Goal: Information Seeking & Learning: Learn about a topic

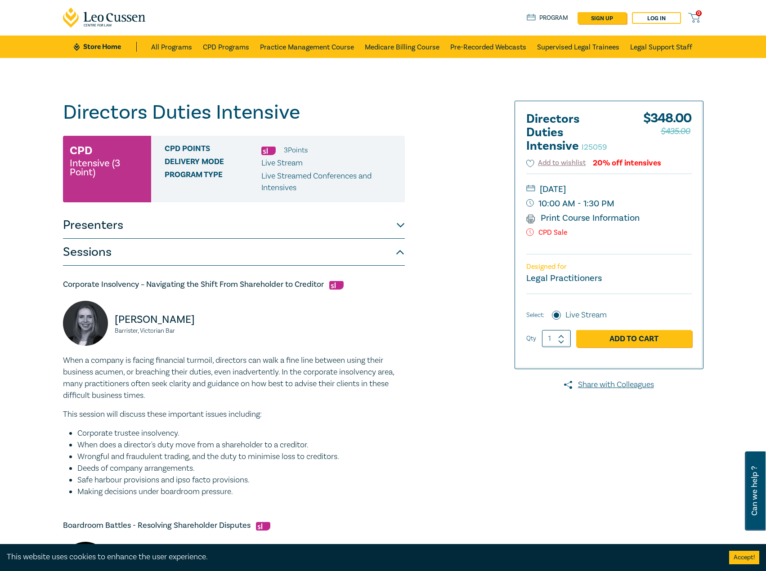
click at [115, 47] on link "Store Home" at bounding box center [105, 47] width 62 height 10
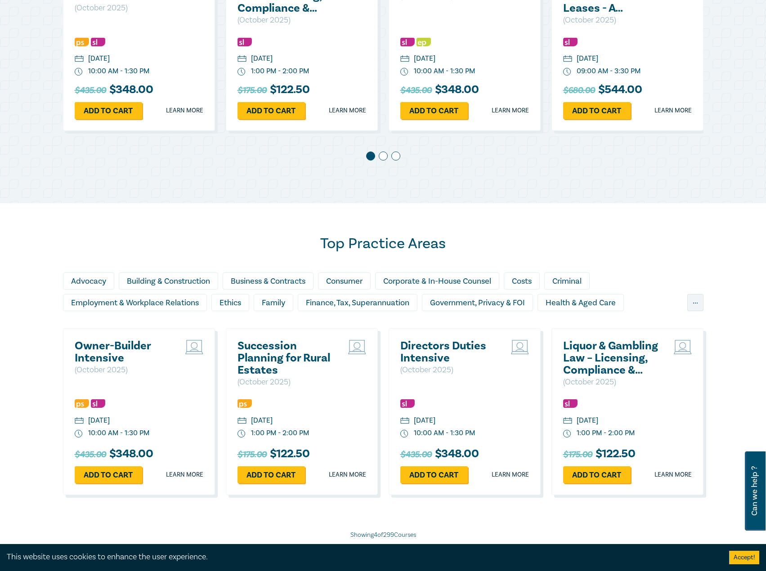
click at [109, 349] on h2 "Owner-Builder Intensive" at bounding box center [123, 352] width 97 height 24
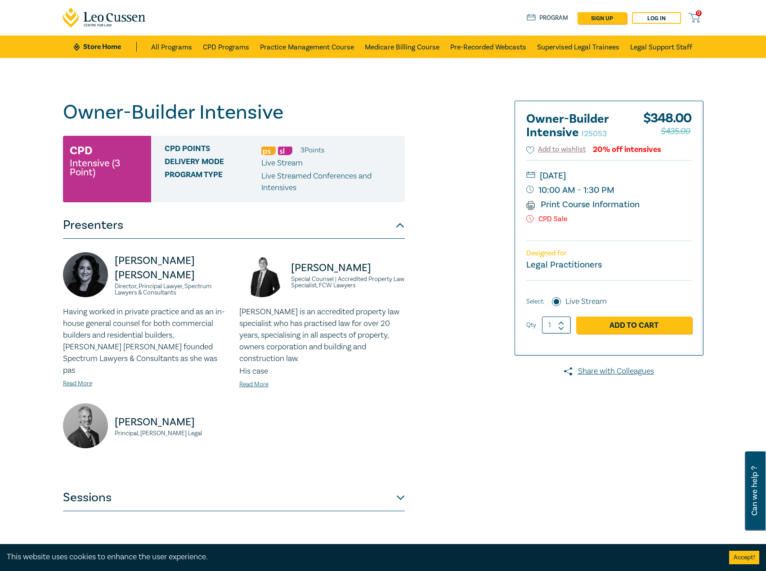
click at [251, 484] on button "Sessions" at bounding box center [234, 497] width 342 height 27
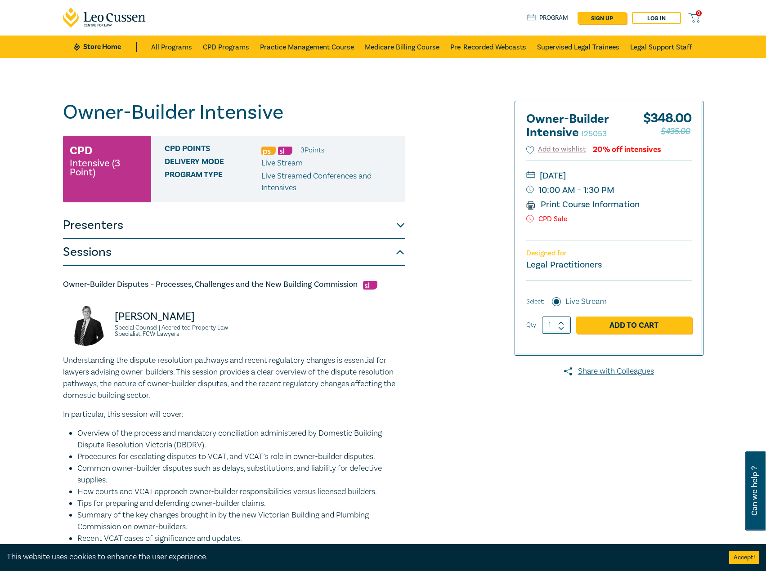
click at [180, 228] on button "Presenters" at bounding box center [234, 225] width 342 height 27
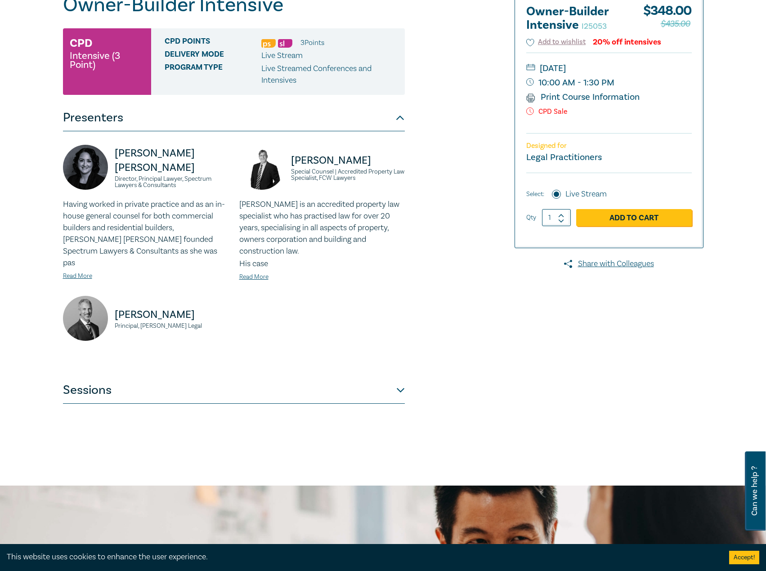
scroll to position [180, 0]
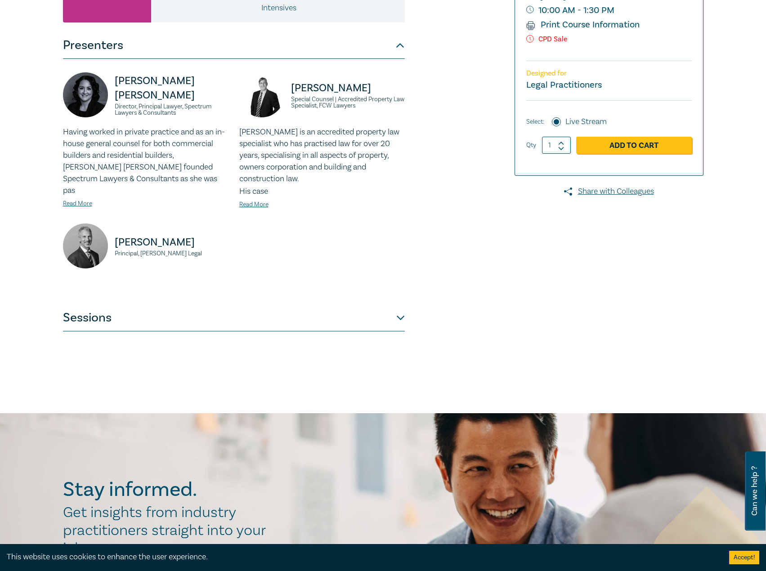
click at [272, 284] on div "Donna Abu-Elias Director, Principal Lawyer, Spectrum Lawyers & Consultants Havi…" at bounding box center [234, 181] width 342 height 245
click at [259, 304] on button "Sessions" at bounding box center [234, 317] width 342 height 27
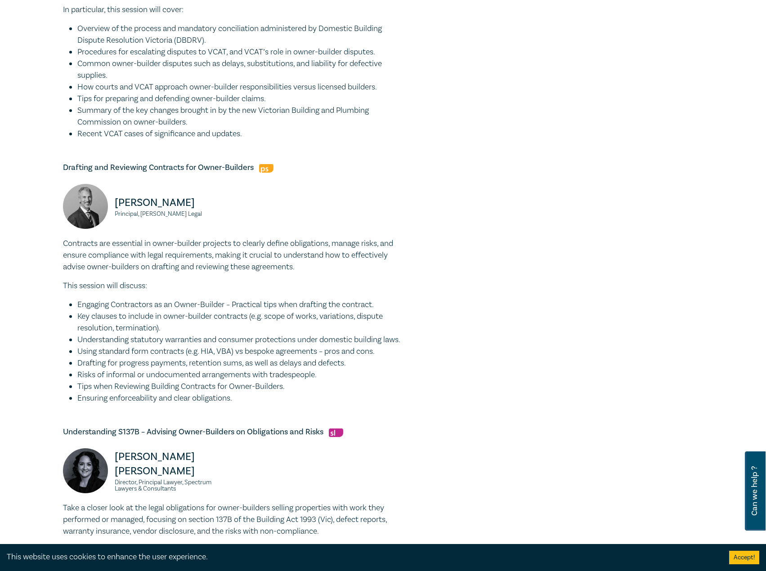
scroll to position [135, 0]
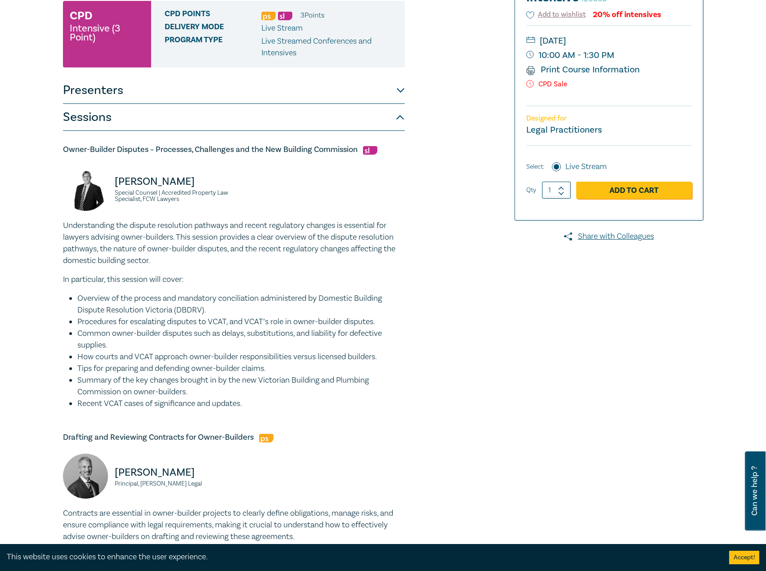
click at [114, 87] on button "Presenters" at bounding box center [234, 90] width 342 height 27
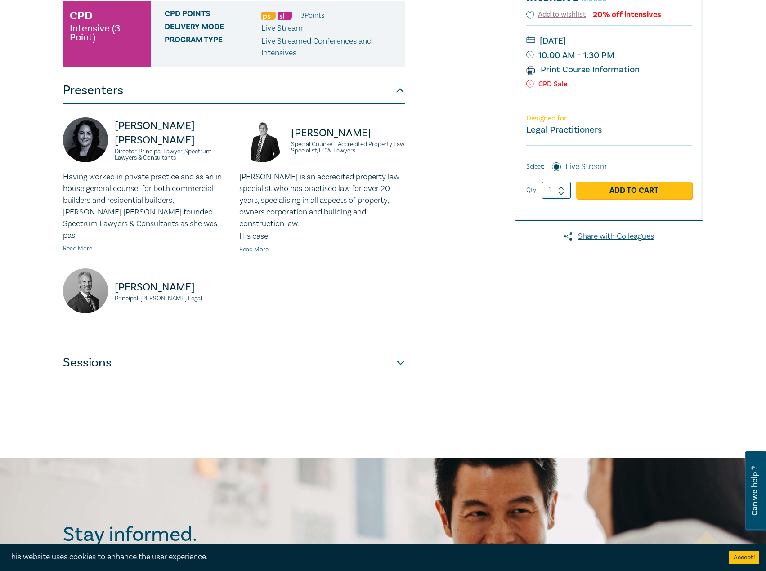
click at [152, 292] on div "David Fairweather Principal, Fairweather Legal" at bounding box center [145, 295] width 165 height 54
drag, startPoint x: 205, startPoint y: 290, endPoint x: 111, endPoint y: 296, distance: 95.0
click at [111, 296] on div "David Fairweather Principal, Fairweather Legal" at bounding box center [145, 295] width 165 height 54
click at [161, 295] on small "Principal, Fairweather Legal" at bounding box center [172, 298] width 114 height 6
click at [168, 280] on p "David Fairweather" at bounding box center [172, 287] width 114 height 14
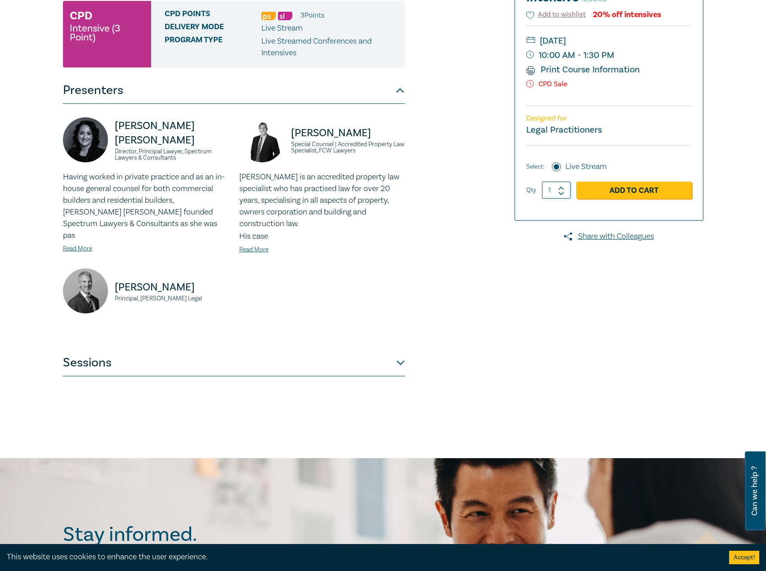
drag, startPoint x: 217, startPoint y: 278, endPoint x: 71, endPoint y: 267, distance: 147.0
click at [71, 268] on div "David Fairweather Principal, Fairweather Legal" at bounding box center [145, 295] width 165 height 54
click at [204, 283] on p "David Fairweather" at bounding box center [172, 287] width 114 height 14
drag, startPoint x: 192, startPoint y: 286, endPoint x: 119, endPoint y: 272, distance: 75.2
click at [119, 272] on div "David Fairweather Principal, Fairweather Legal" at bounding box center [145, 295] width 165 height 54
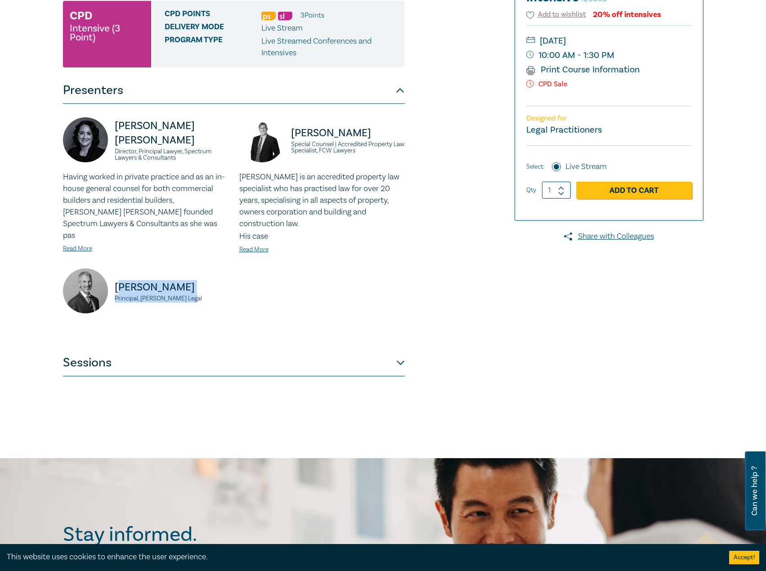
click at [131, 280] on p "David Fairweather" at bounding box center [172, 287] width 114 height 14
click at [290, 349] on button "Sessions" at bounding box center [234, 362] width 342 height 27
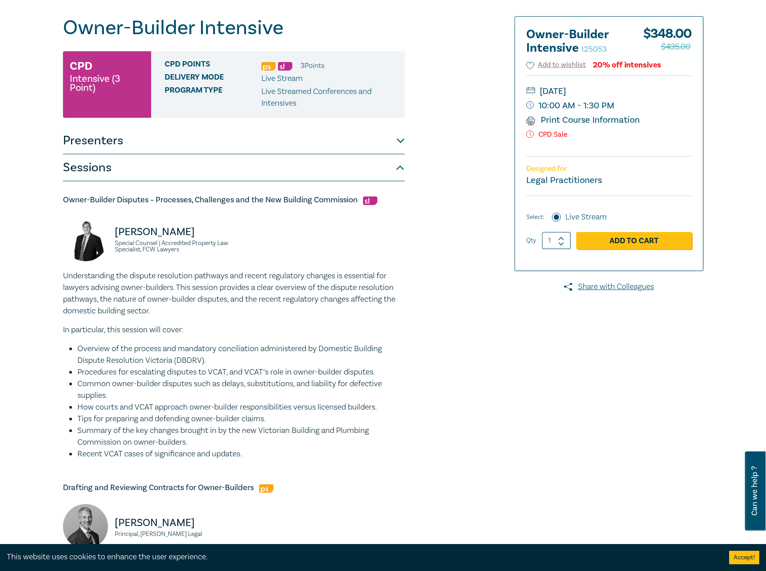
scroll to position [0, 0]
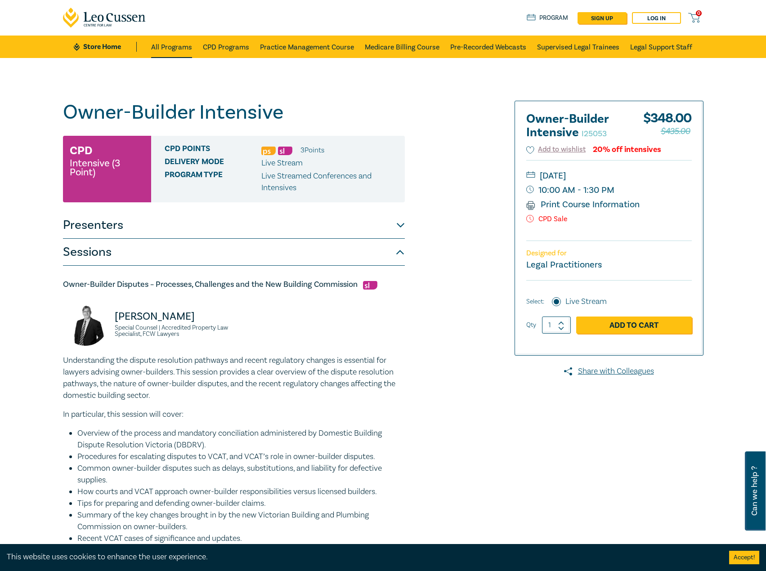
click at [177, 45] on link "All Programs" at bounding box center [171, 47] width 41 height 22
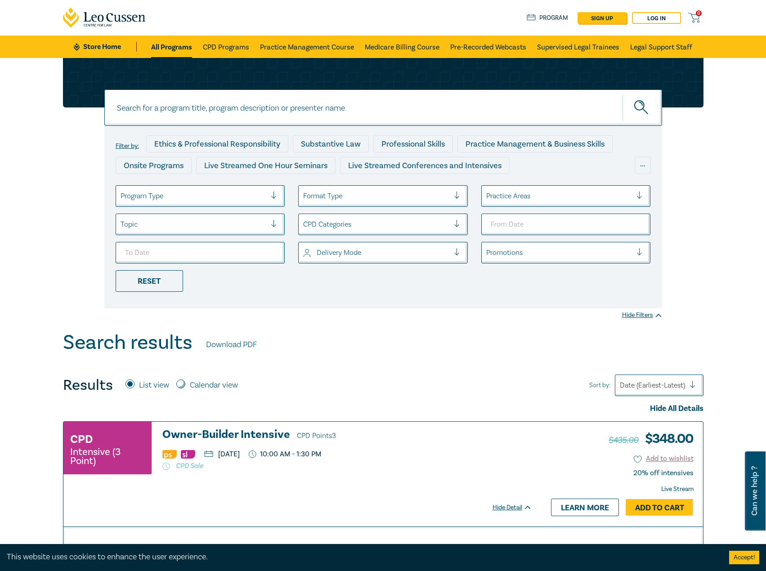
click at [121, 43] on link "Store Home" at bounding box center [105, 47] width 62 height 10
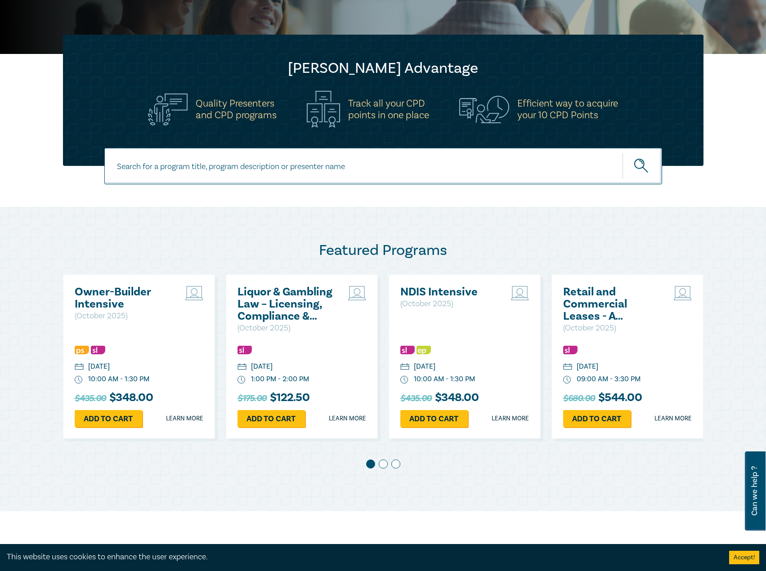
scroll to position [225, 0]
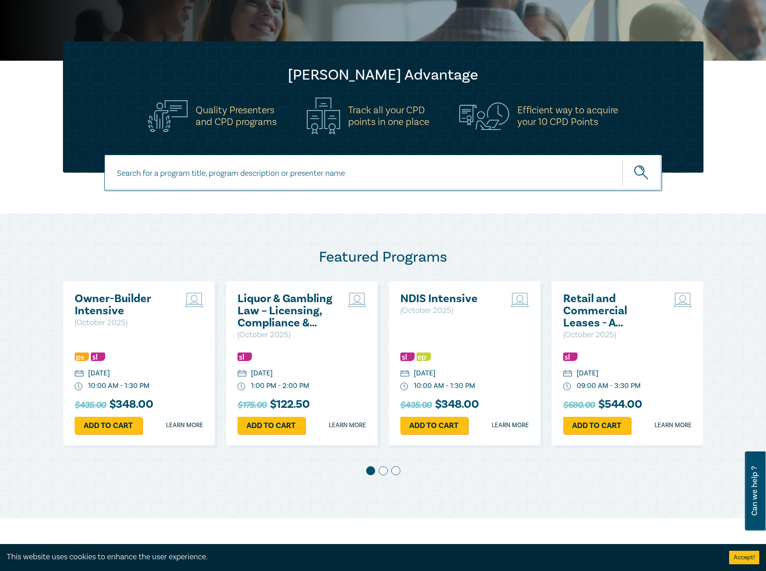
click at [339, 171] on input at bounding box center [382, 173] width 557 height 36
click at [94, 219] on div "Featured Programs Owner-Builder Intensive ( October 2025 ) Wednesday, 15 Octobe…" at bounding box center [383, 366] width 766 height 304
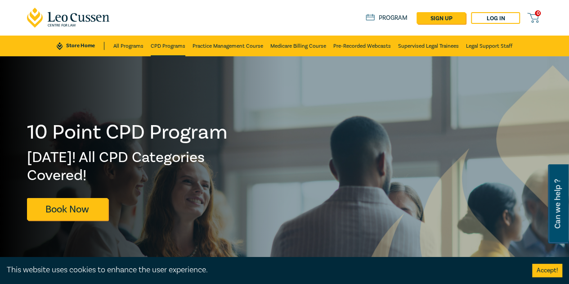
click at [161, 48] on link "CPD Programs" at bounding box center [168, 46] width 35 height 21
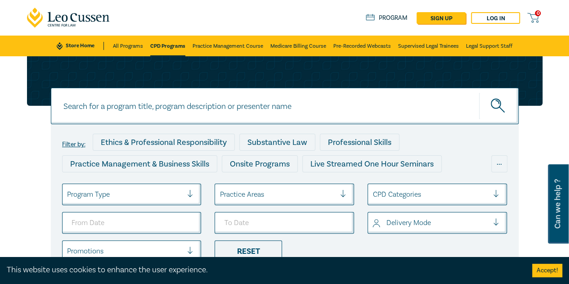
click at [89, 42] on link "Store Home" at bounding box center [80, 46] width 47 height 8
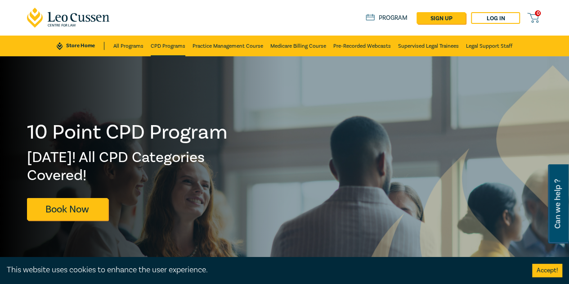
click at [167, 49] on link "CPD Programs" at bounding box center [168, 46] width 35 height 21
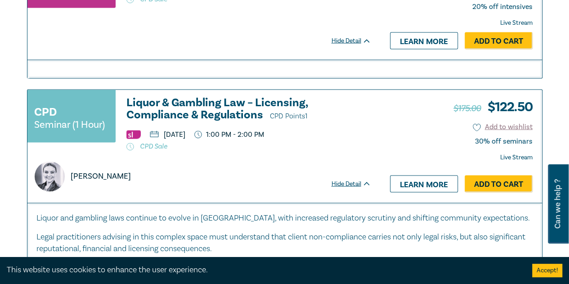
scroll to position [854, 0]
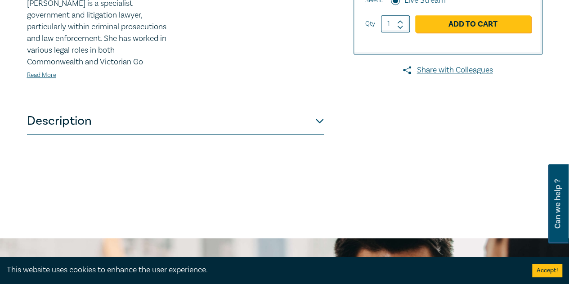
scroll to position [405, 0]
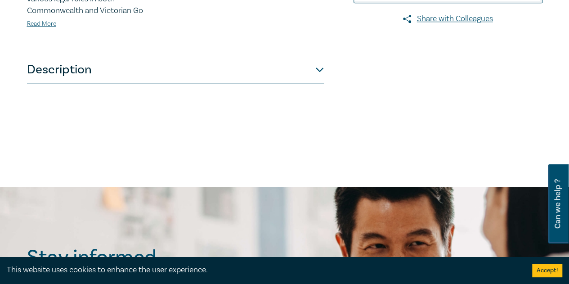
click at [180, 75] on button "Description" at bounding box center [175, 69] width 297 height 27
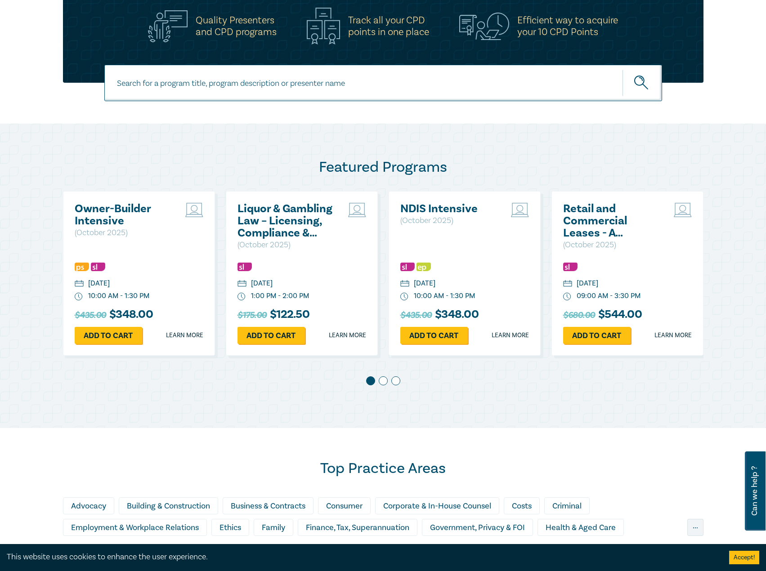
click at [101, 217] on h2 "Owner-Builder Intensive" at bounding box center [123, 215] width 97 height 24
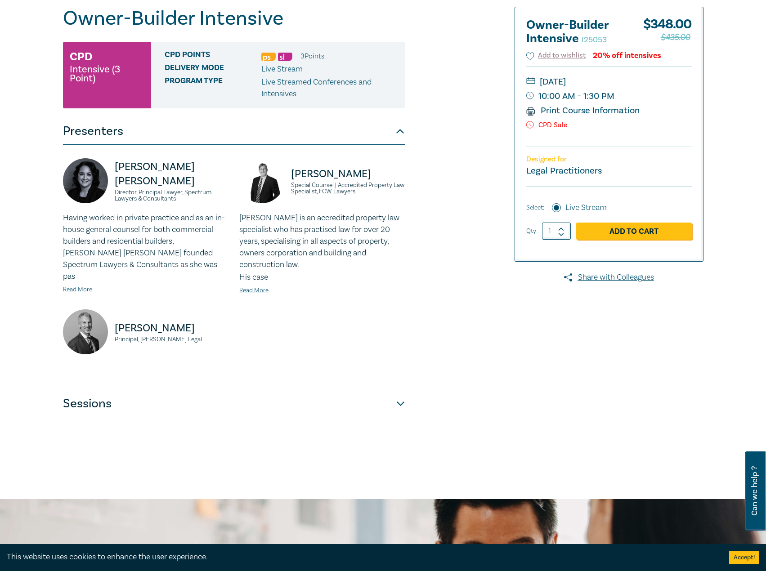
scroll to position [180, 0]
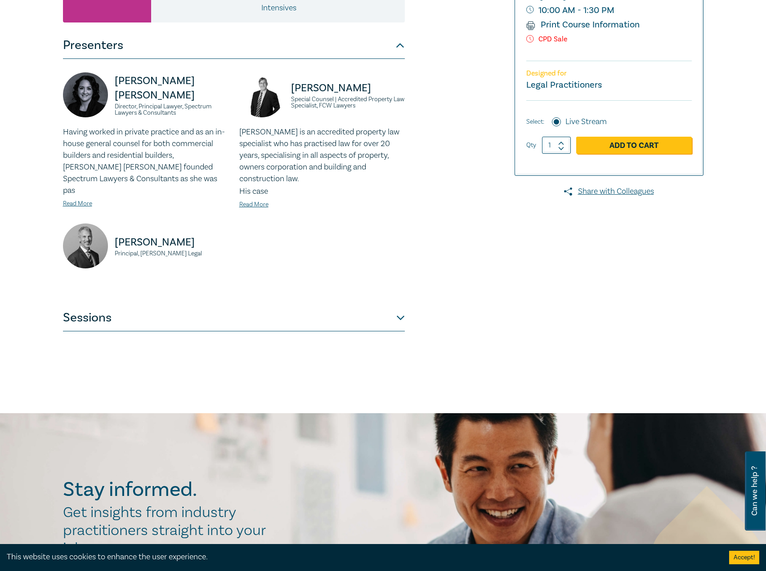
click at [313, 308] on button "Sessions" at bounding box center [234, 317] width 342 height 27
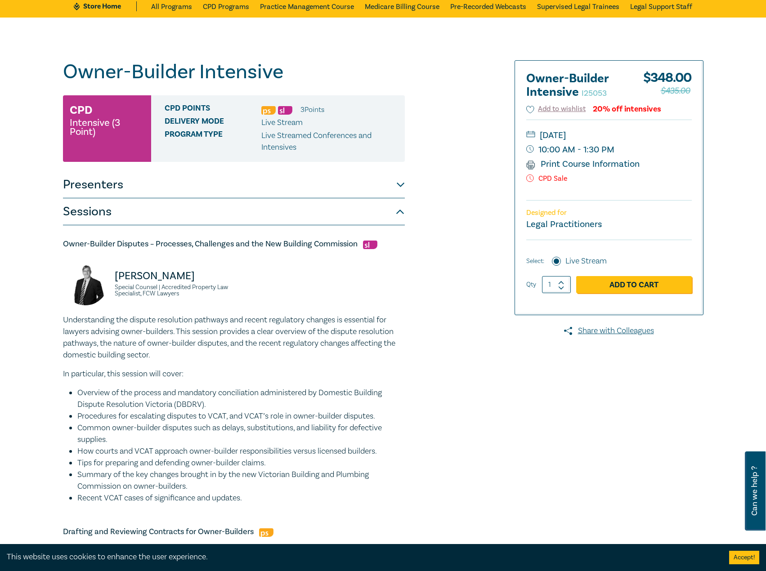
scroll to position [0, 0]
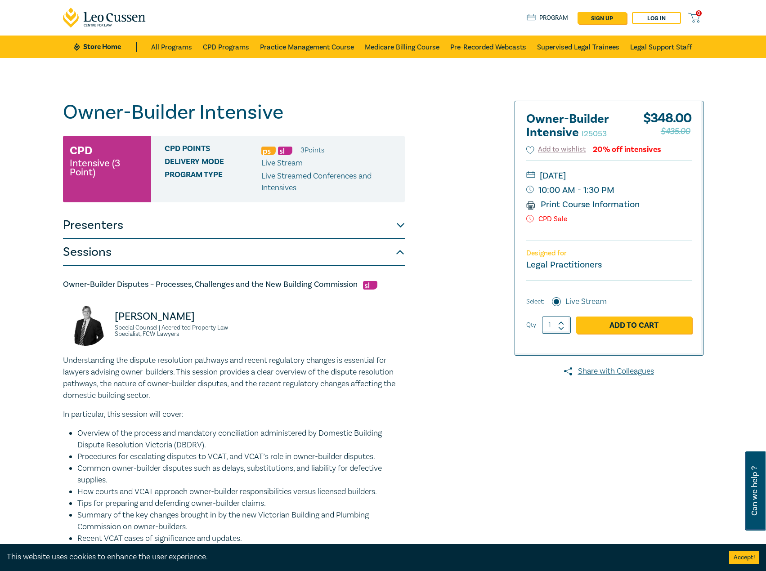
click at [293, 229] on button "Presenters" at bounding box center [234, 225] width 342 height 27
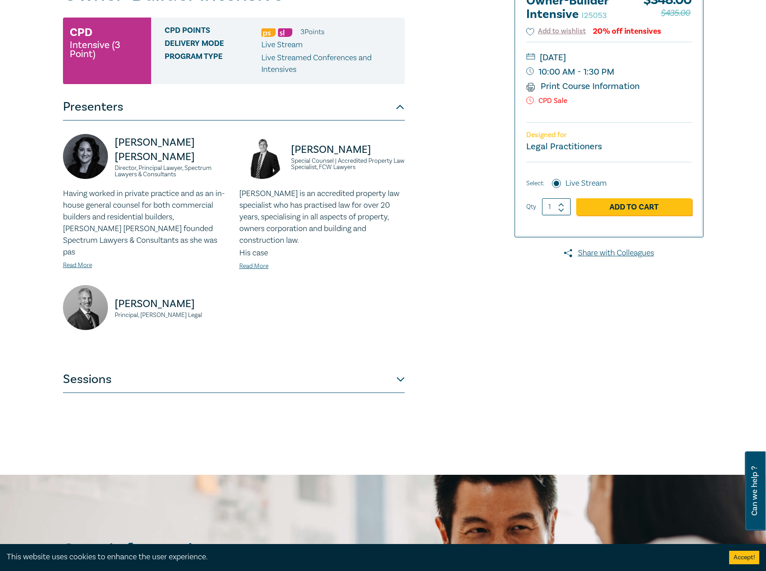
scroll to position [135, 0]
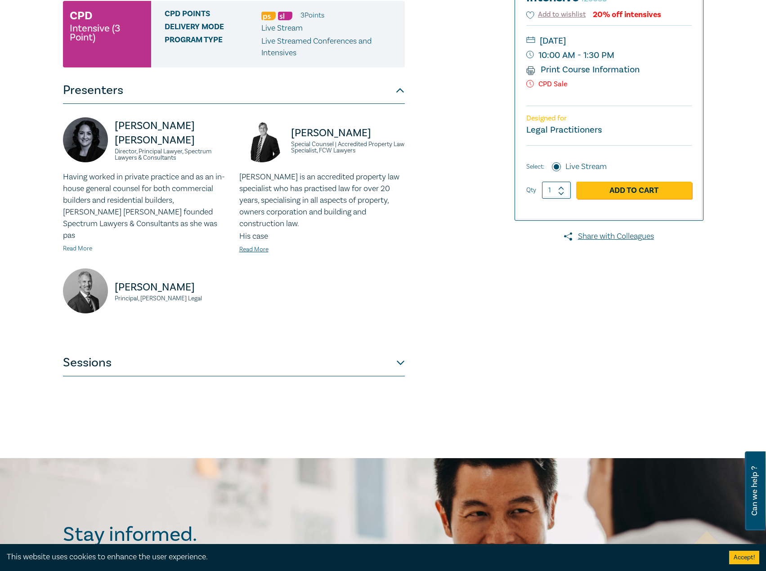
click at [80, 245] on link "Read More" at bounding box center [77, 249] width 29 height 8
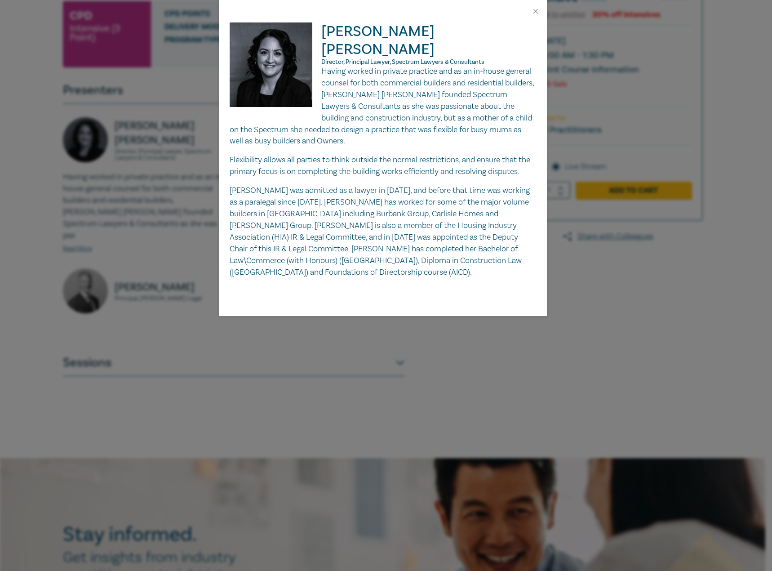
click at [133, 234] on div "Donna Abu-Elias Director, Principal Lawyer, Spectrum Lawyers & Consultants Havi…" at bounding box center [386, 285] width 772 height 571
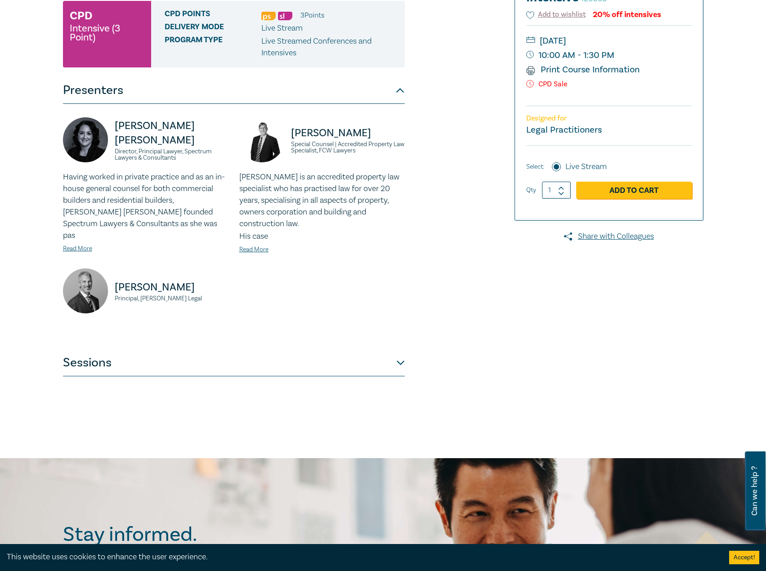
click at [323, 352] on button "Sessions" at bounding box center [234, 362] width 342 height 27
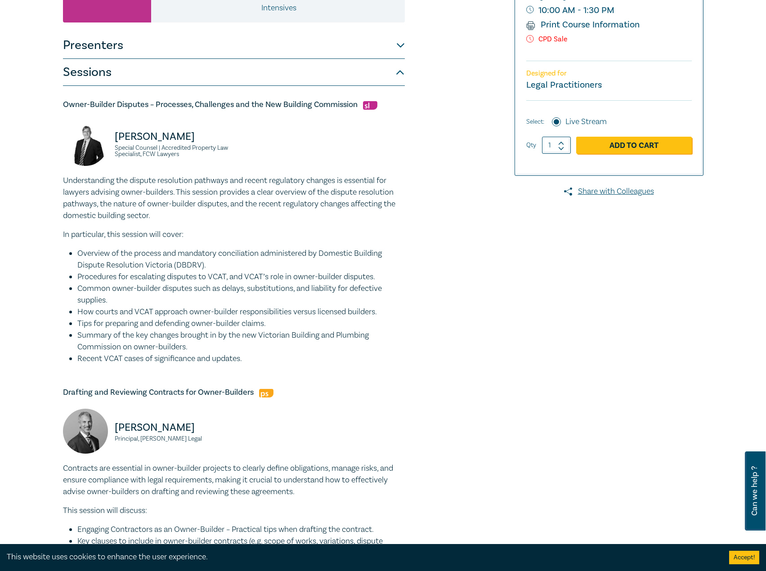
scroll to position [0, 0]
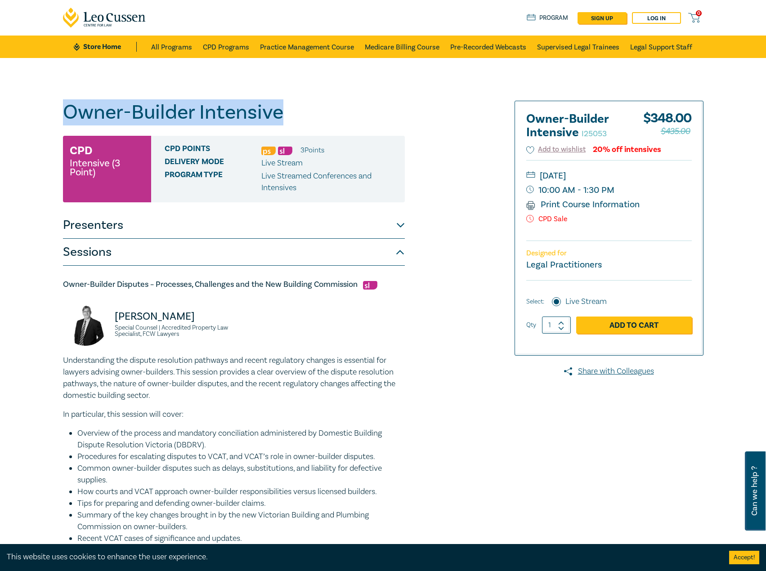
drag, startPoint x: 295, startPoint y: 111, endPoint x: 60, endPoint y: 111, distance: 234.7
copy h1 "Owner-Builder Intensive"
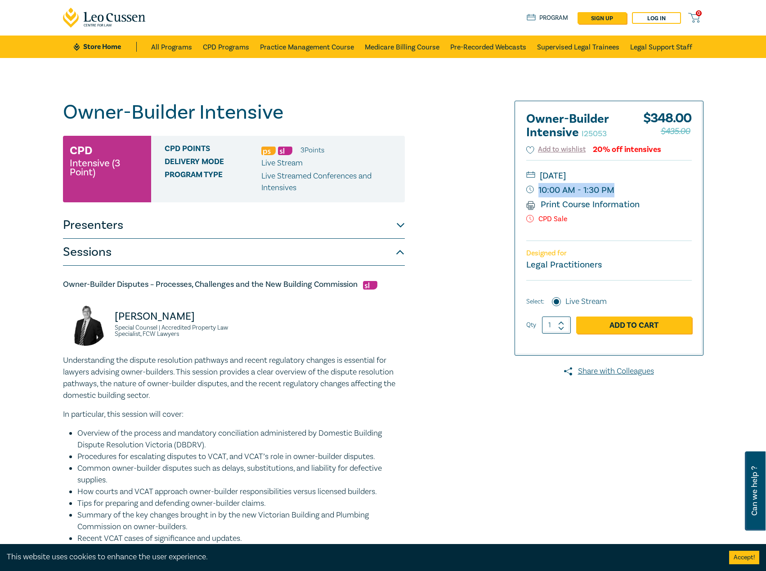
drag, startPoint x: 627, startPoint y: 188, endPoint x: 613, endPoint y: 190, distance: 14.1
click at [613, 190] on small "10:00 AM - 1:30 PM" at bounding box center [608, 190] width 165 height 14
copy small "10:00 AM - 1:30 PM"
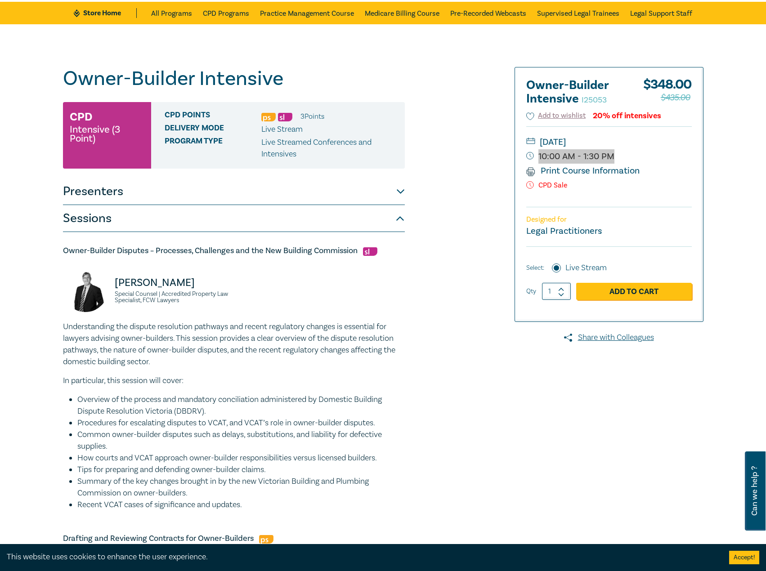
scroll to position [90, 0]
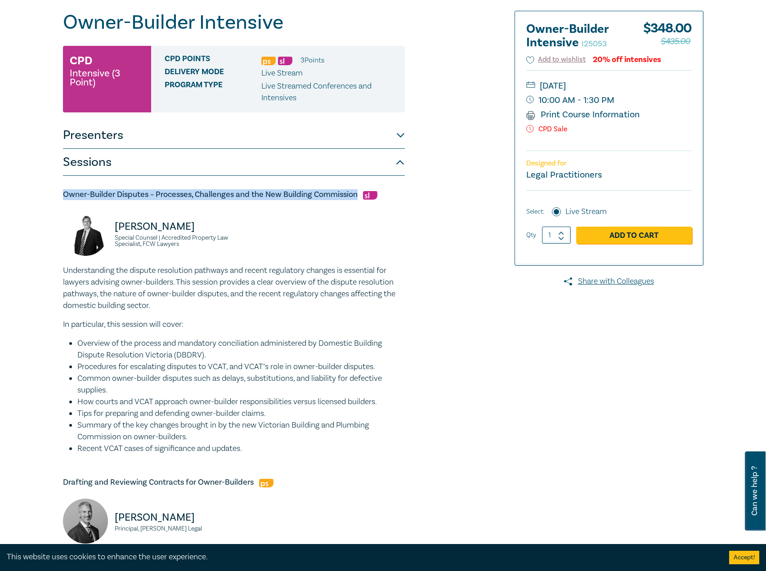
drag, startPoint x: 357, startPoint y: 198, endPoint x: 101, endPoint y: 196, distance: 256.7
click at [58, 197] on div "Owner-Builder Intensive I25053 CPD Intensive (3 Point) CPD Points 3 Point s Del…" at bounding box center [275, 510] width 434 height 998
copy h5 "Owner-Builder Disputes – Processes, Challenges and the New Building Commission"
drag, startPoint x: 205, startPoint y: 225, endPoint x: 98, endPoint y: 222, distance: 107.5
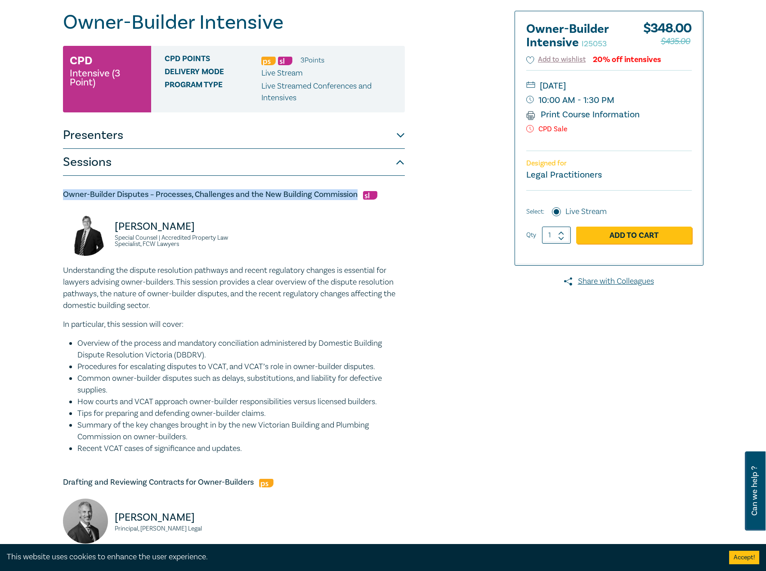
click at [98, 222] on div "David McKenzie Special Counsel | Accredited Property Law Specialist, FCW Lawyers" at bounding box center [146, 238] width 176 height 54
copy div "David McKenzie"
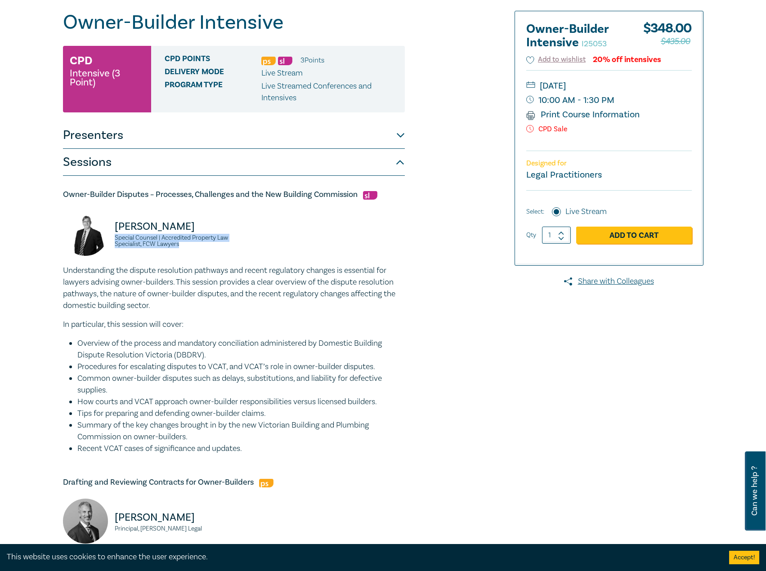
drag, startPoint x: 211, startPoint y: 246, endPoint x: 114, endPoint y: 238, distance: 97.4
click at [114, 238] on div "David McKenzie Special Counsel | Accredited Property Law Specialist, FCW Lawyers" at bounding box center [145, 238] width 165 height 54
copy small "Special Counsel | Accredited Property Law Specialist, FCW Lawyers"
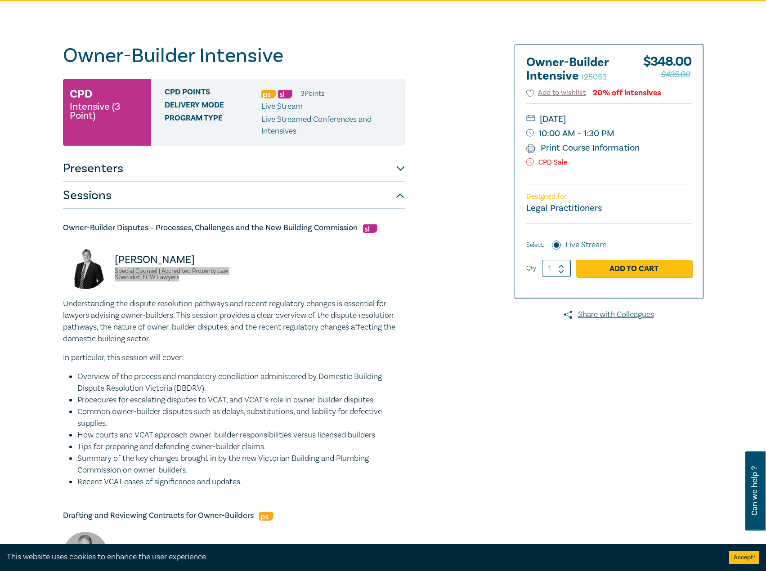
scroll to position [0, 0]
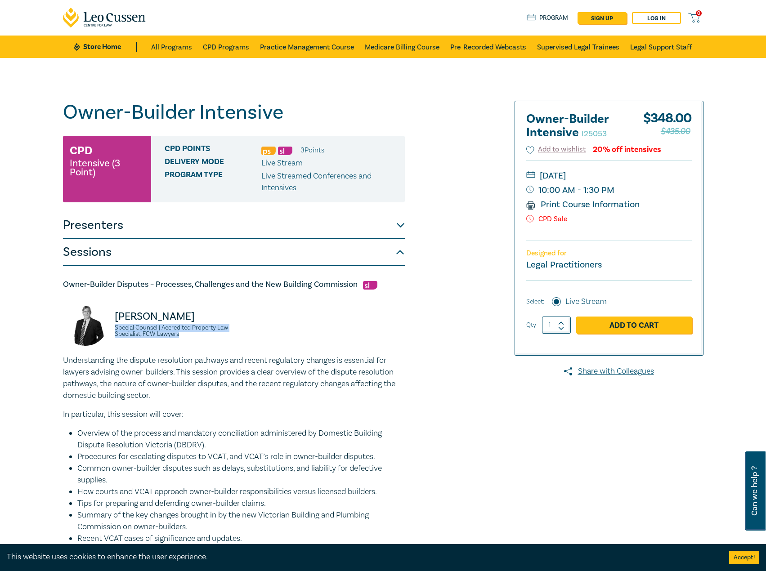
click at [206, 227] on button "Presenters" at bounding box center [234, 225] width 342 height 27
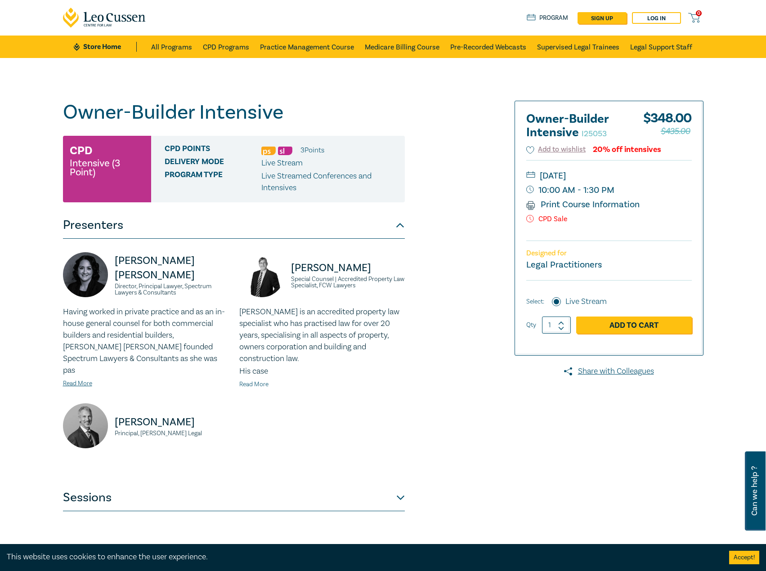
click at [249, 380] on link "Read More" at bounding box center [253, 384] width 29 height 8
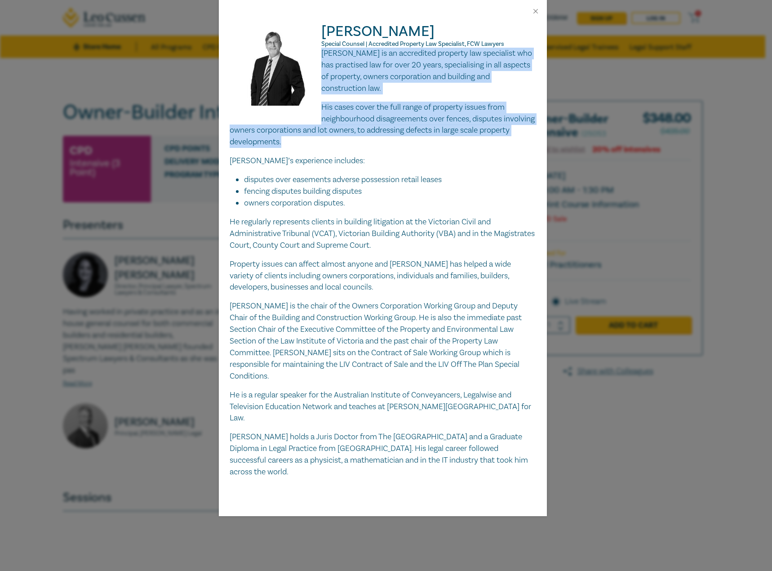
drag, startPoint x: 322, startPoint y: 51, endPoint x: 330, endPoint y: 142, distance: 90.7
click at [330, 142] on div "David is an accredited property law specialist who has practised law for over 2…" at bounding box center [383, 263] width 307 height 430
copy div "David is an accredited property law specialist who has practised law for over 2…"
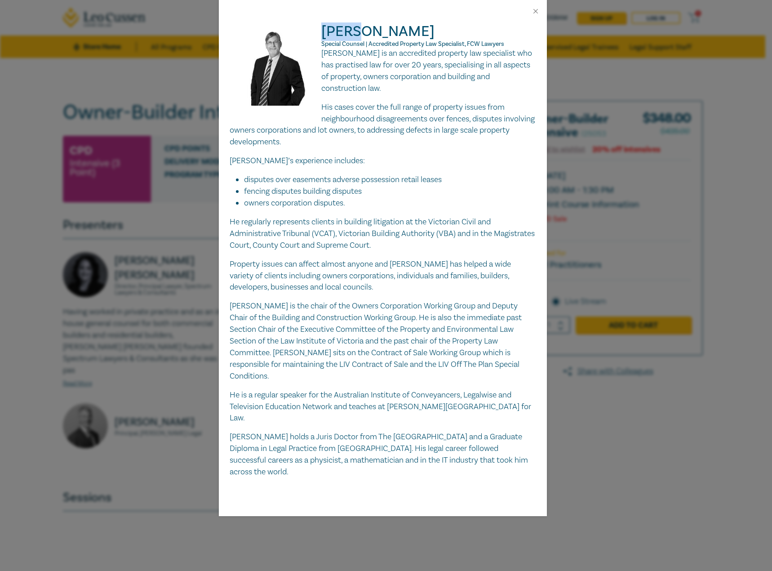
drag, startPoint x: 359, startPoint y: 30, endPoint x: 325, endPoint y: 31, distance: 34.2
click at [325, 31] on h2 "David McKenzie Special Counsel | Accredited Property Law Specialist, FCW Lawyers" at bounding box center [383, 34] width 307 height 25
copy h2 "David"
click at [527, 9] on div at bounding box center [383, 11] width 328 height 22
click at [537, 10] on button "Close" at bounding box center [536, 11] width 8 height 8
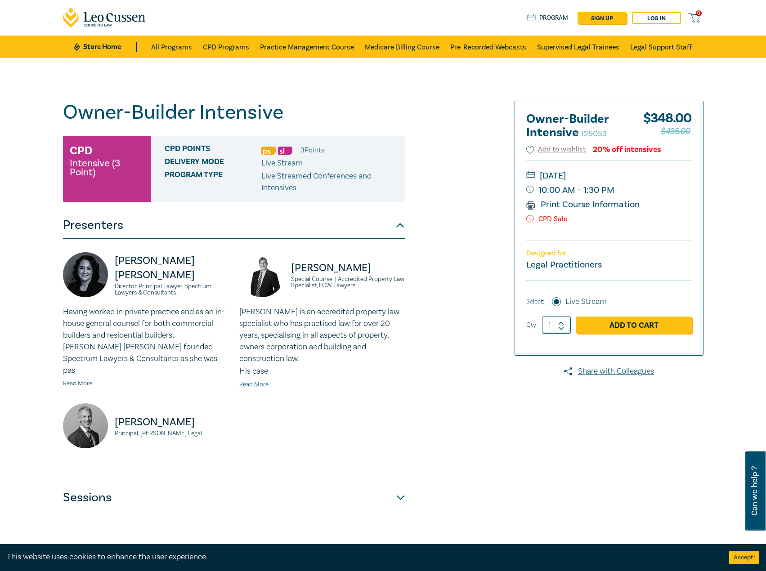
click at [222, 484] on button "Sessions" at bounding box center [234, 497] width 342 height 27
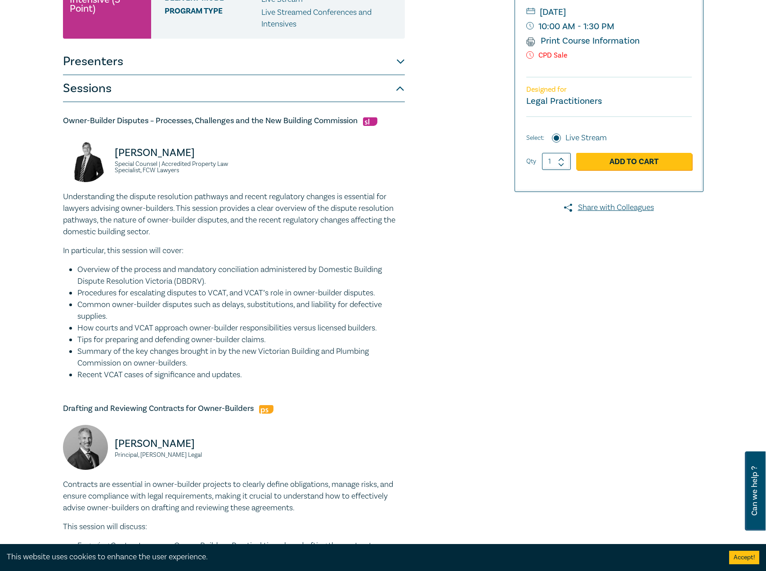
scroll to position [180, 0]
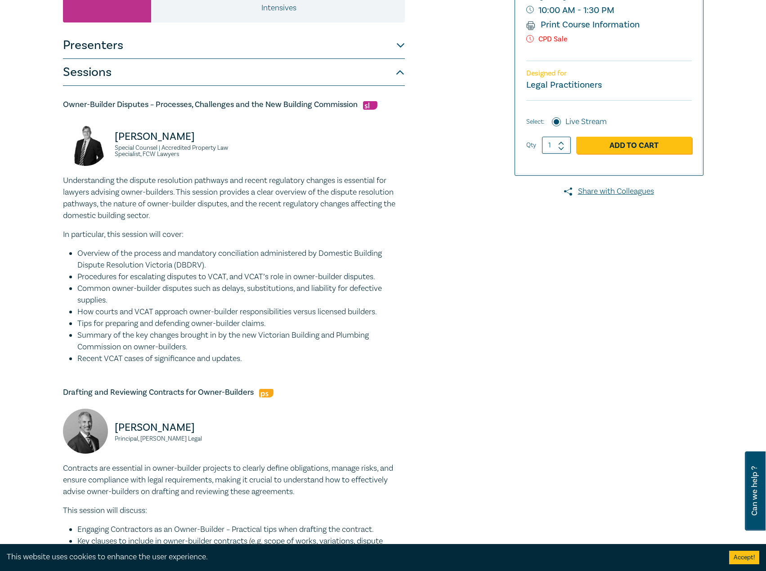
drag, startPoint x: 201, startPoint y: 45, endPoint x: 142, endPoint y: 18, distance: 65.0
click at [201, 45] on button "Presenters" at bounding box center [234, 45] width 342 height 27
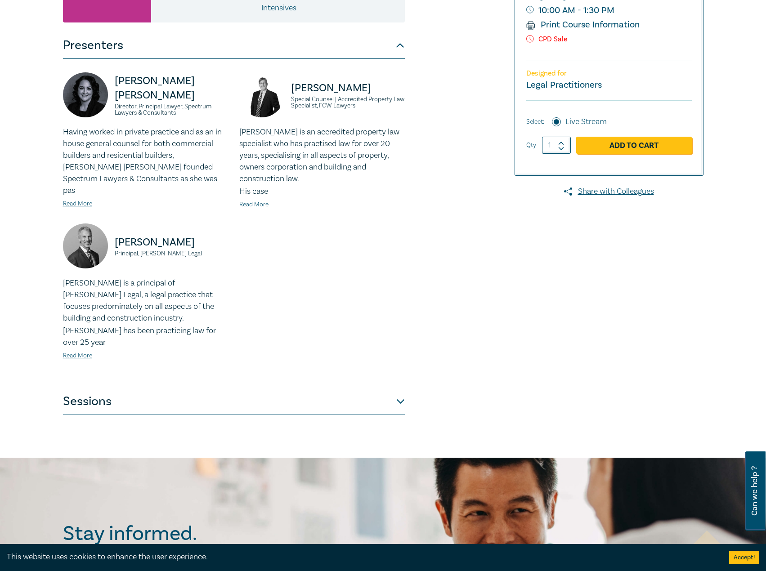
click at [233, 388] on button "Sessions" at bounding box center [234, 401] width 342 height 27
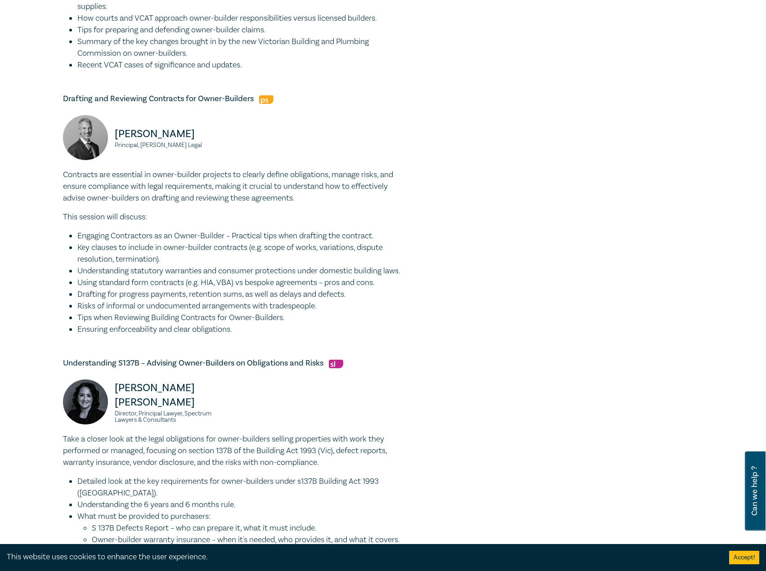
scroll to position [495, 0]
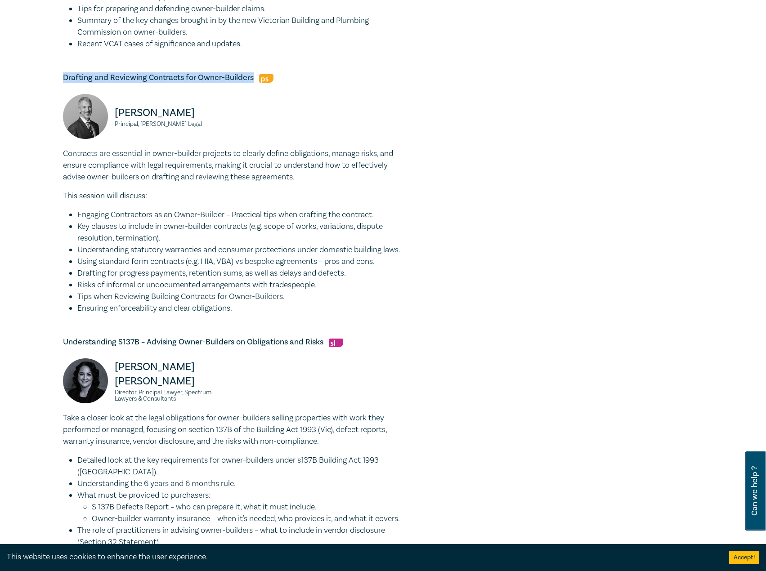
drag, startPoint x: 253, startPoint y: 78, endPoint x: 99, endPoint y: 76, distance: 153.8
click at [14, 72] on div "Owner-Builder Intensive I25053 CPD Intensive (3 Point) CPD Points 3 Point s Del…" at bounding box center [383, 104] width 766 height 1083
copy h5 "Drafting and Reviewing Contracts for Owner-Builders"
drag, startPoint x: 204, startPoint y: 110, endPoint x: 111, endPoint y: 111, distance: 92.6
click at [111, 111] on div "David Fairweather Principal, Fairweather Legal" at bounding box center [145, 121] width 165 height 54
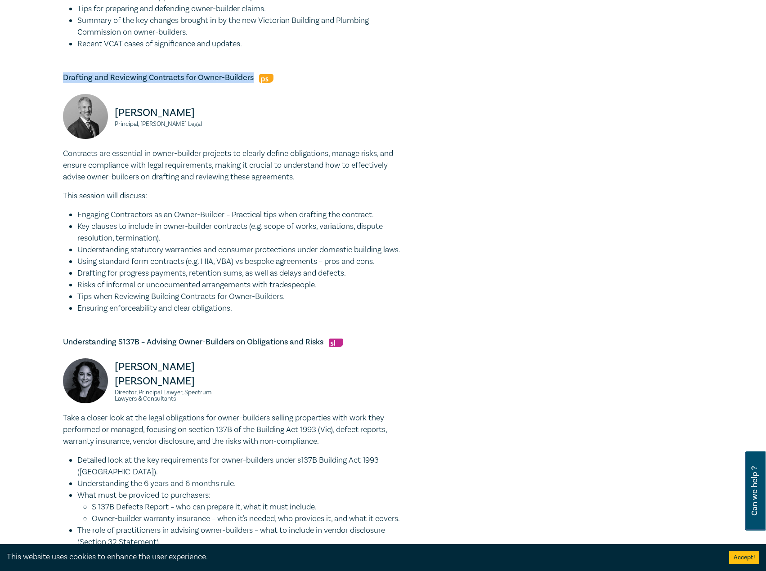
copy p "David Fairweather"
drag, startPoint x: 205, startPoint y: 127, endPoint x: 108, endPoint y: 128, distance: 96.7
click at [108, 128] on div "David Fairweather Principal, Fairweather Legal" at bounding box center [145, 121] width 165 height 54
copy small "Principal, Fairweather Legal"
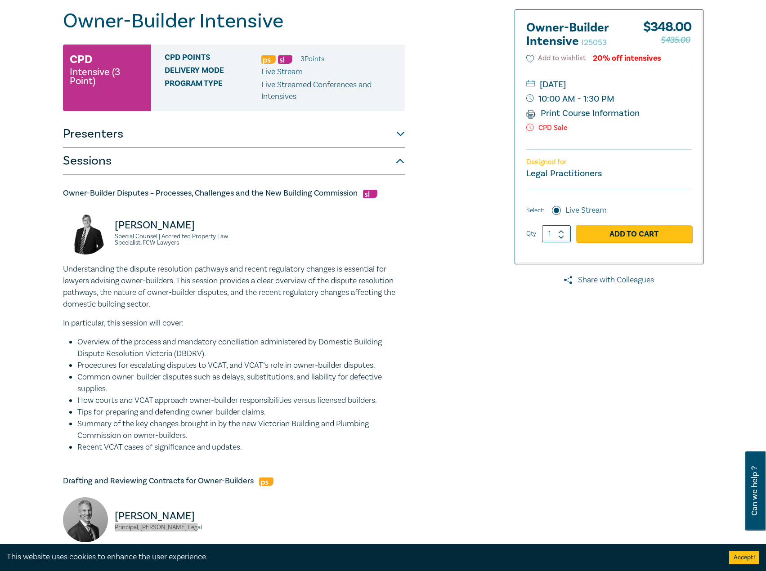
scroll to position [0, 0]
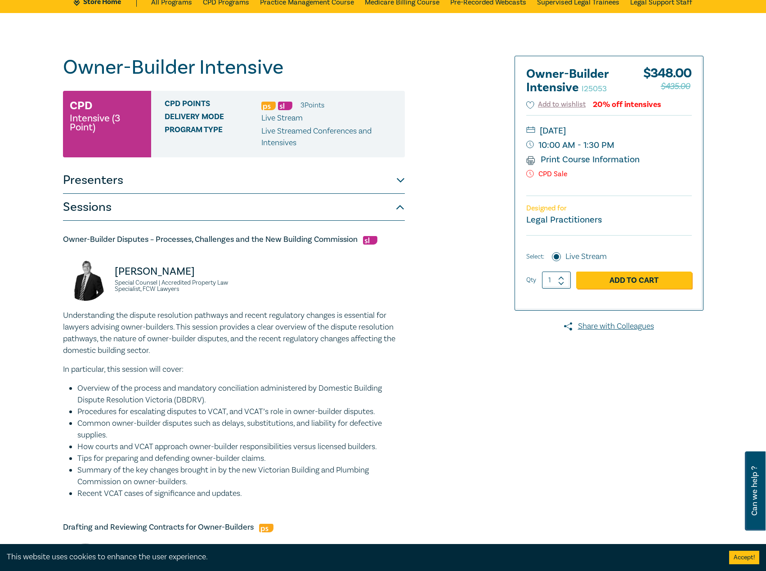
click at [223, 186] on button "Presenters" at bounding box center [234, 180] width 342 height 27
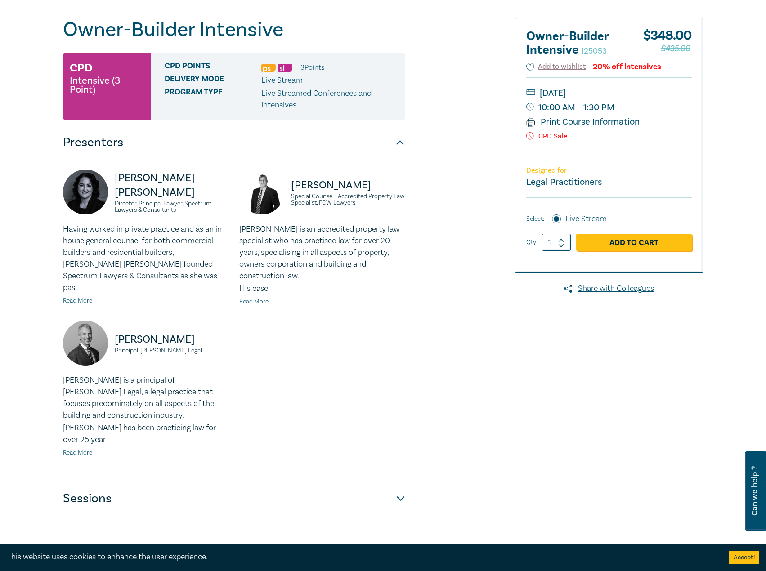
scroll to position [135, 0]
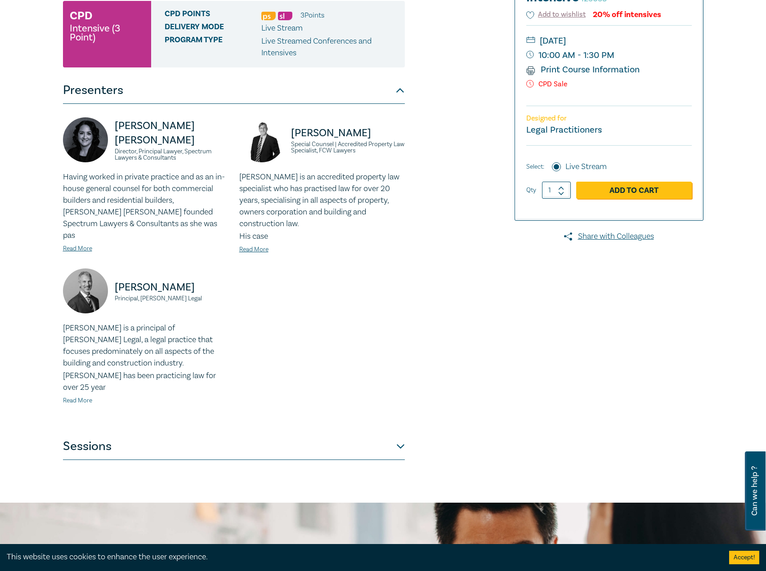
click at [88, 397] on link "Read More" at bounding box center [77, 401] width 29 height 8
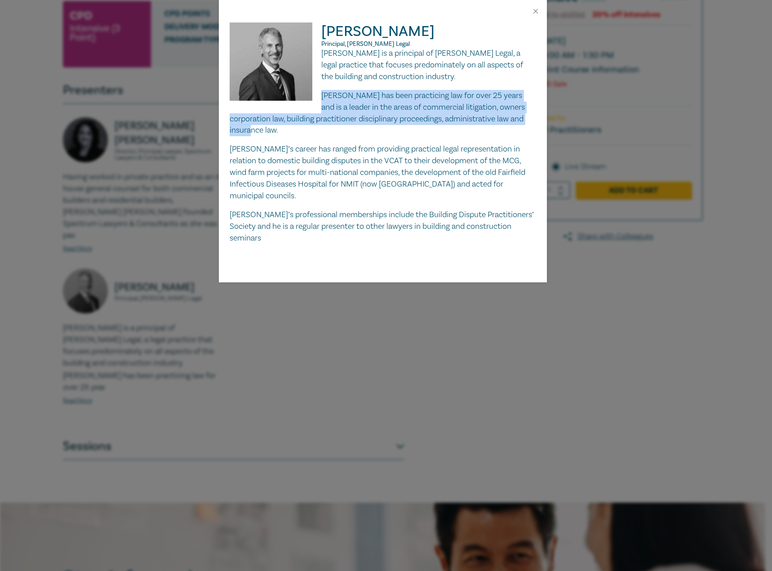
drag, startPoint x: 322, startPoint y: 95, endPoint x: 409, endPoint y: 126, distance: 92.3
click at [409, 126] on p "David has been practicing law for over 25 years and is a leader in the areas of…" at bounding box center [383, 113] width 307 height 47
copy p "David has been practicing law for over 25 years and is a leader in the areas of…"
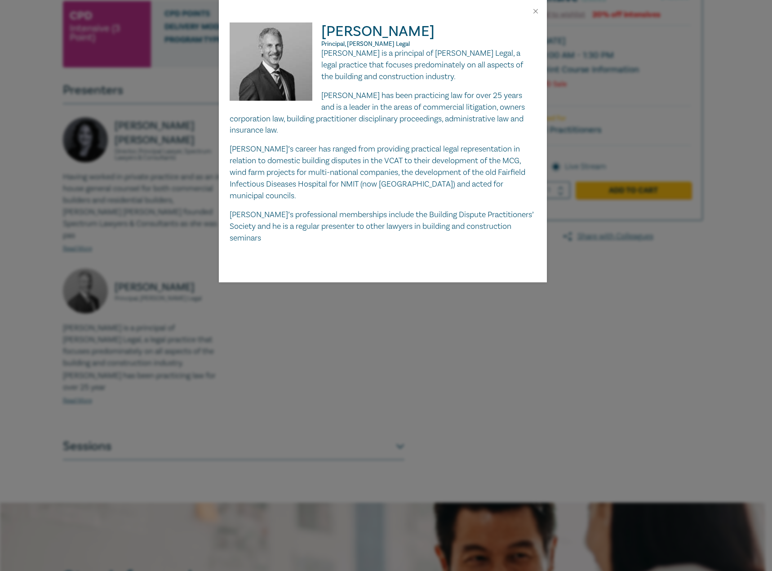
click at [541, 13] on div at bounding box center [383, 11] width 328 height 22
click at [534, 13] on button "Close" at bounding box center [536, 11] width 8 height 8
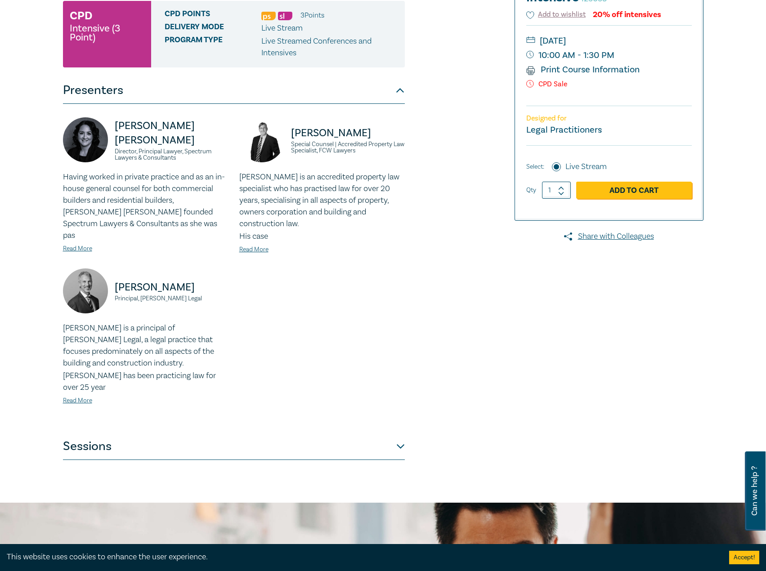
click at [230, 433] on button "Sessions" at bounding box center [234, 446] width 342 height 27
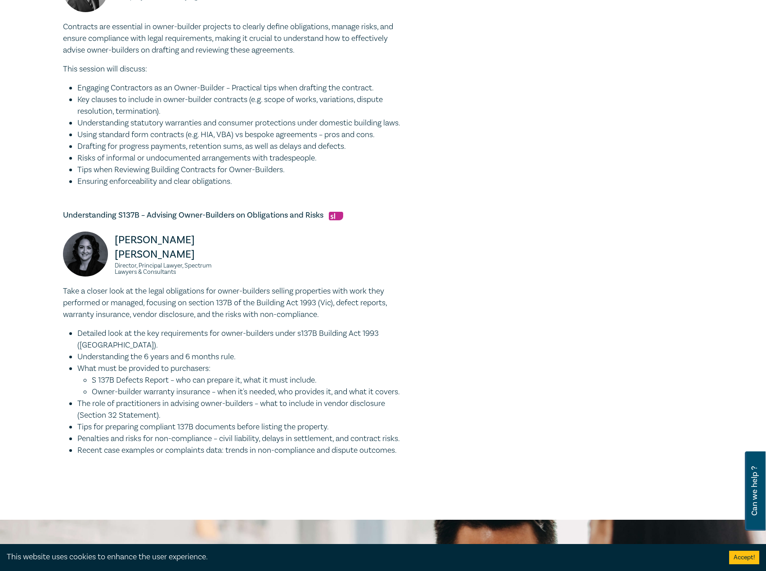
scroll to position [719, 0]
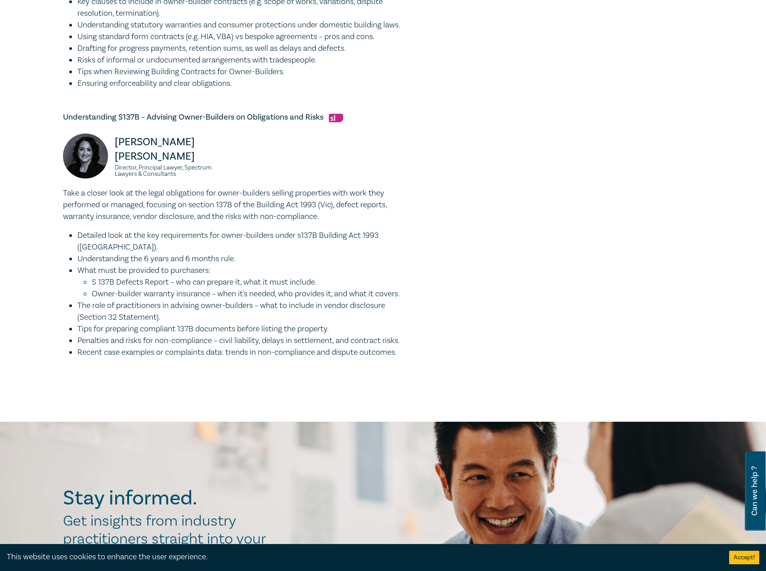
click at [309, 123] on h5 "Understanding S137B – Advising Owner-Builders on Obligations and Risks" at bounding box center [234, 117] width 342 height 11
drag, startPoint x: 325, startPoint y: 129, endPoint x: 45, endPoint y: 132, distance: 280.1
copy h5 "Understanding S137B – Advising Owner-Builders on Obligations and Risks"
drag, startPoint x: 198, startPoint y: 160, endPoint x: 107, endPoint y: 162, distance: 90.8
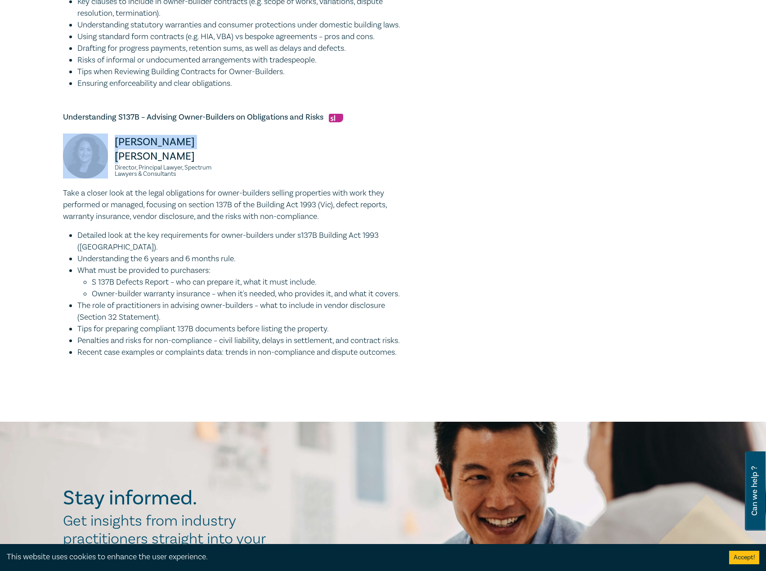
click at [107, 162] on div "Donna Abu-Elias Director, Principal Lawyer, Spectrum Lawyers & Consultants" at bounding box center [145, 161] width 165 height 54
copy div "Donna Abu-Elias"
drag, startPoint x: 188, startPoint y: 181, endPoint x: 112, endPoint y: 173, distance: 76.9
click at [112, 173] on div "Donna Abu-Elias Director, Principal Lawyer, Spectrum Lawyers & Consultants" at bounding box center [145, 161] width 165 height 54
copy small "Director, Principal Lawyer, Spectrum Lawyers & Consultants"
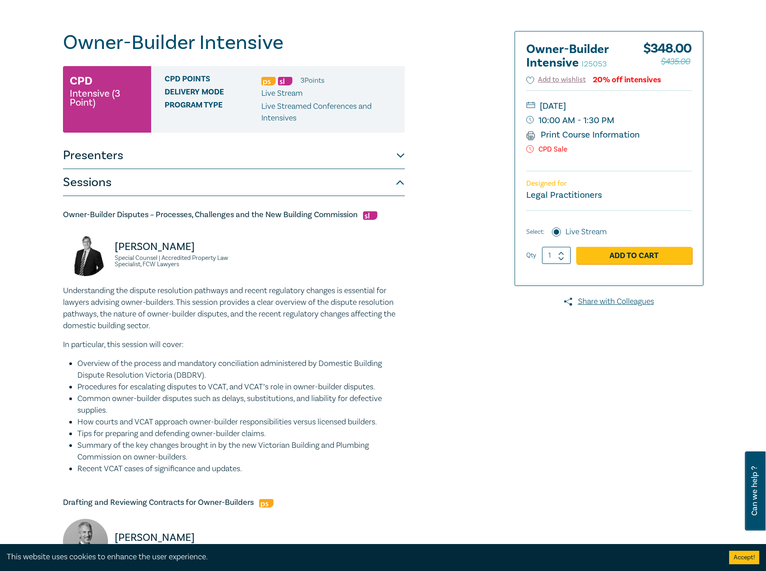
scroll to position [0, 0]
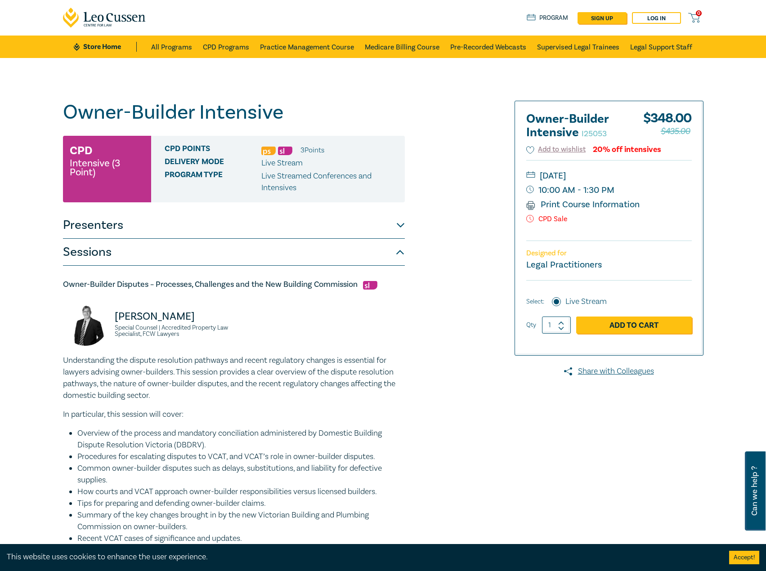
click at [174, 233] on button "Presenters" at bounding box center [234, 225] width 342 height 27
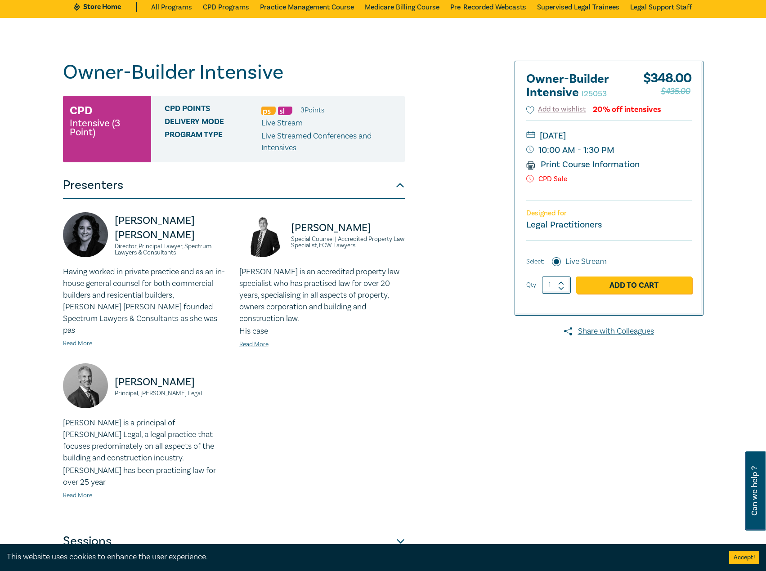
scroll to position [90, 0]
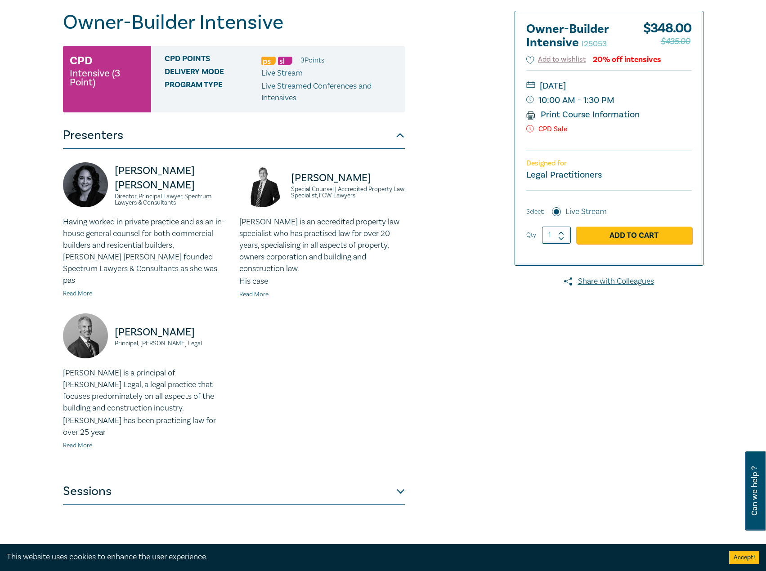
click at [89, 290] on link "Read More" at bounding box center [77, 294] width 29 height 8
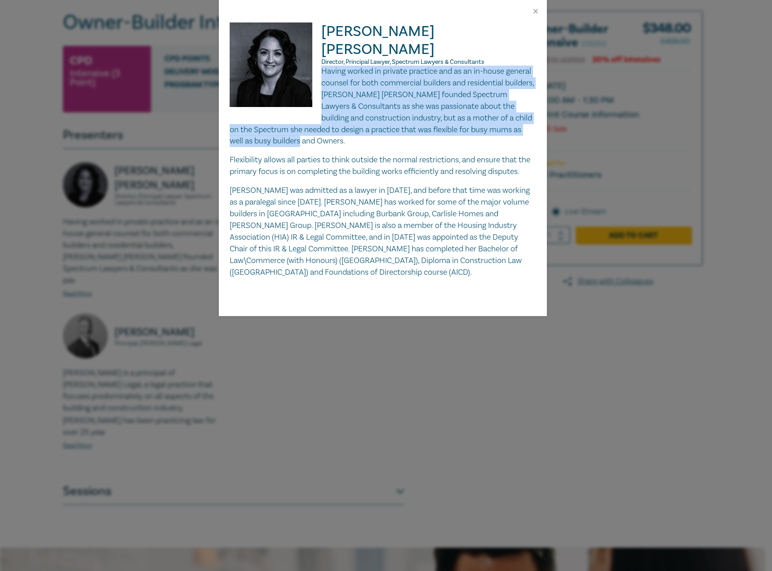
drag, startPoint x: 431, startPoint y: 123, endPoint x: 321, endPoint y: 54, distance: 129.5
click at [321, 66] on p "Having worked in private practice and as an in-house general counsel for both c…" at bounding box center [383, 106] width 307 height 81
copy p "Having worked in private practice and as an in-house general counsel for both c…"
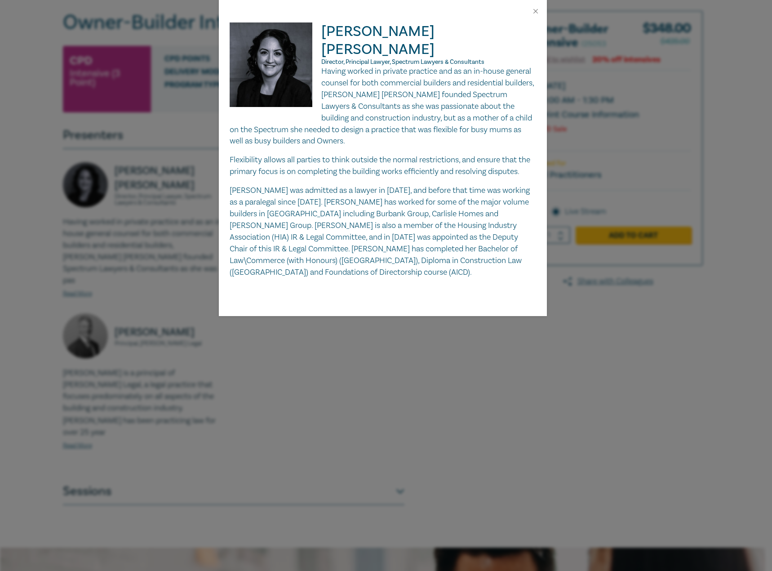
click at [544, 8] on div at bounding box center [383, 11] width 328 height 22
click at [537, 10] on button "Close" at bounding box center [536, 11] width 8 height 8
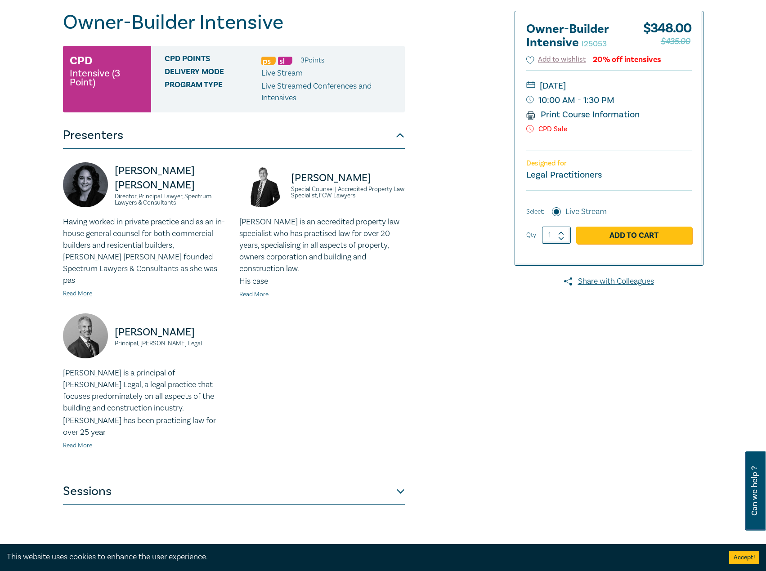
click at [302, 450] on div "Donna Abu-Elias Director, Principal Lawyer, Spectrum Lawyers & Consultants Havi…" at bounding box center [234, 313] width 342 height 329
click at [265, 478] on button "Sessions" at bounding box center [234, 491] width 342 height 27
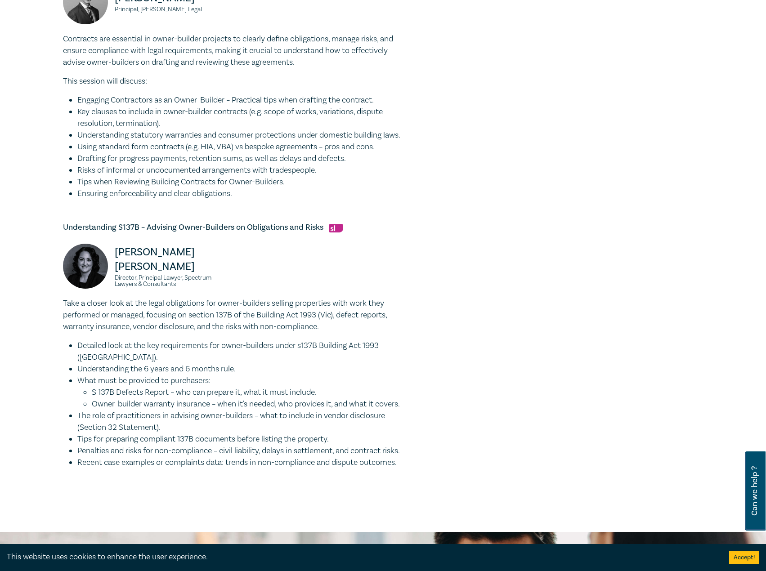
scroll to position [629, 0]
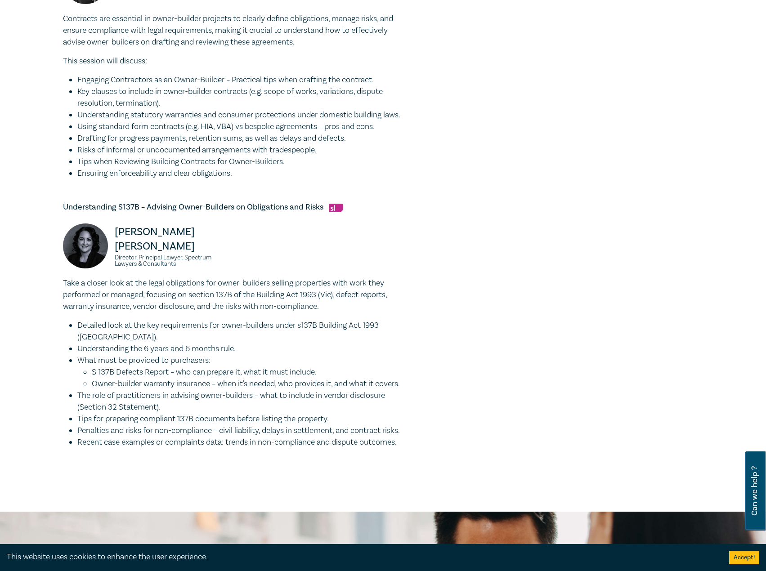
click at [359, 381] on li "Owner-builder warranty insurance – when it's needed, who provides it, and what …" at bounding box center [248, 384] width 313 height 12
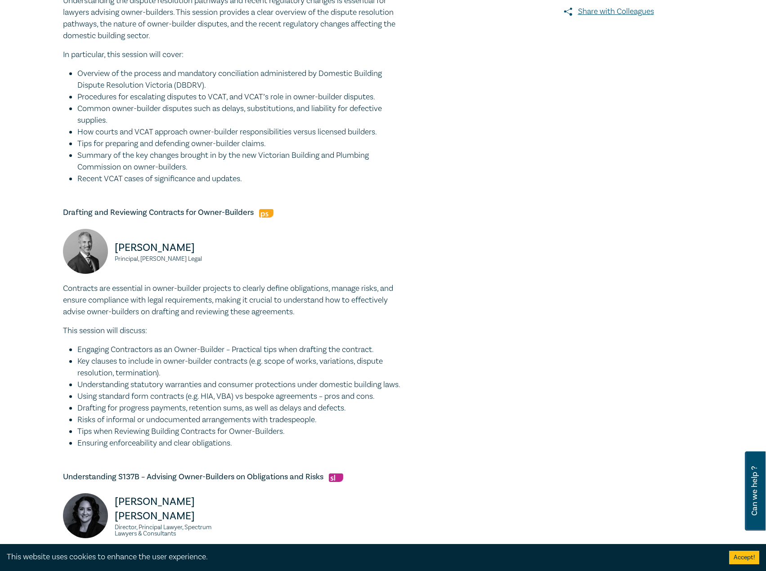
click at [272, 265] on div "David Fairweather Principal, Fairweather Legal" at bounding box center [234, 256] width 352 height 54
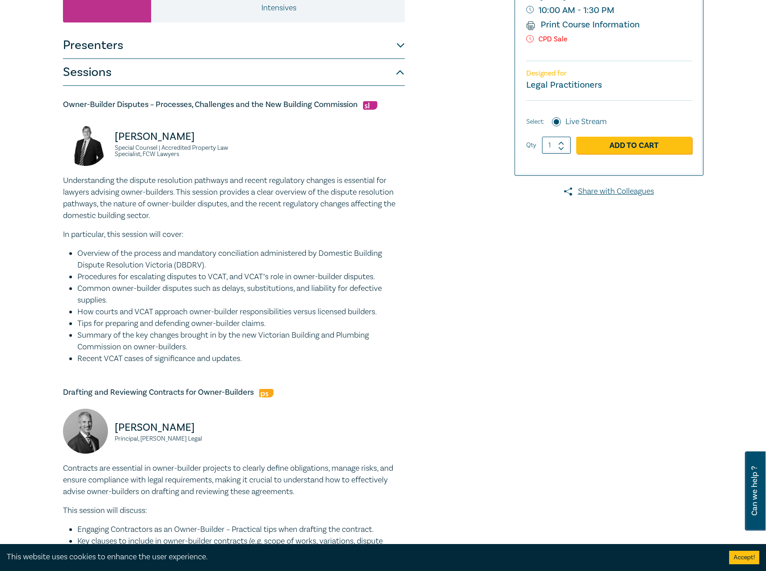
scroll to position [0, 0]
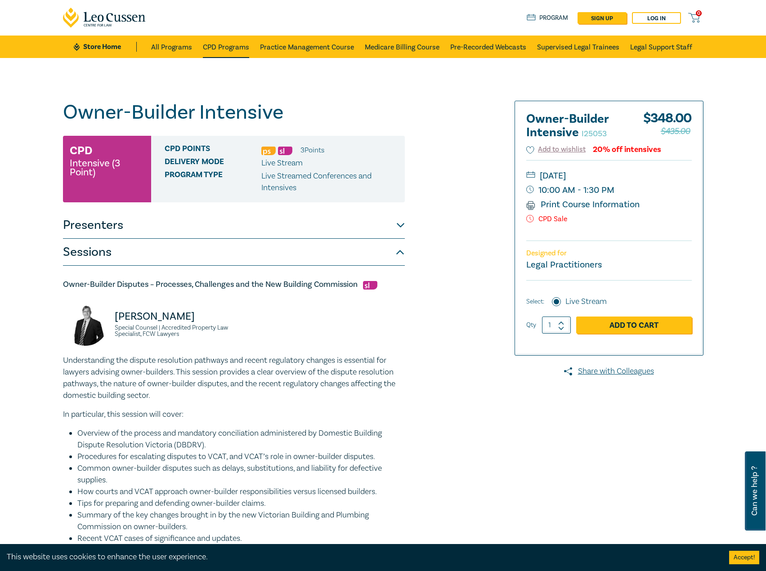
click at [227, 48] on link "CPD Programs" at bounding box center [226, 47] width 46 height 22
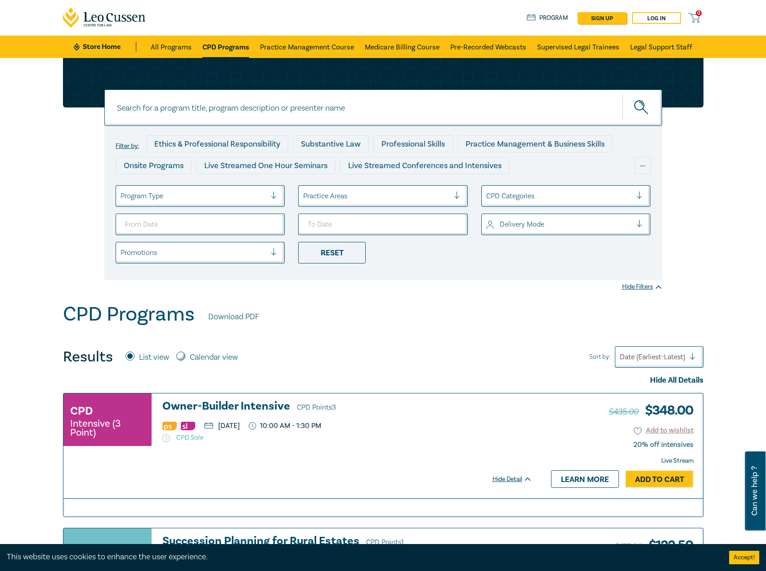
click at [357, 113] on input at bounding box center [382, 107] width 557 height 36
type input "i25052"
click at [622, 94] on button "submit" at bounding box center [642, 107] width 40 height 27
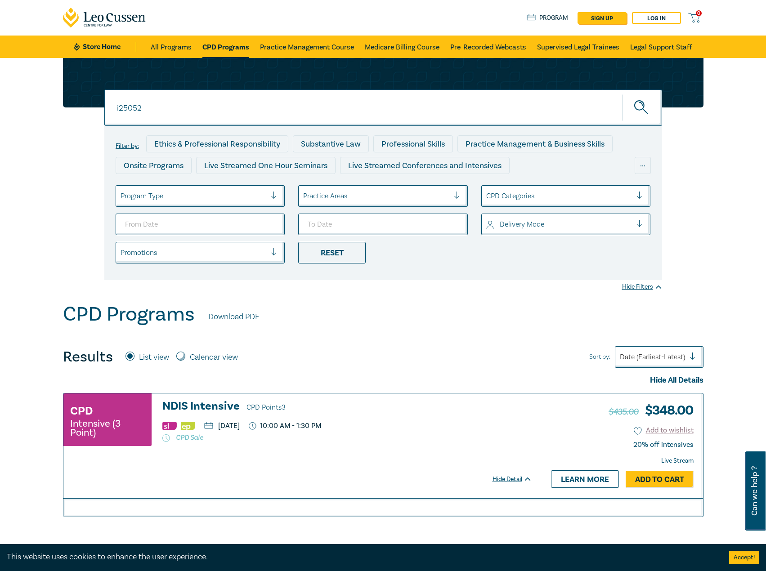
click at [225, 405] on h3 "NDIS Intensive CPD Points 3" at bounding box center [347, 406] width 370 height 13
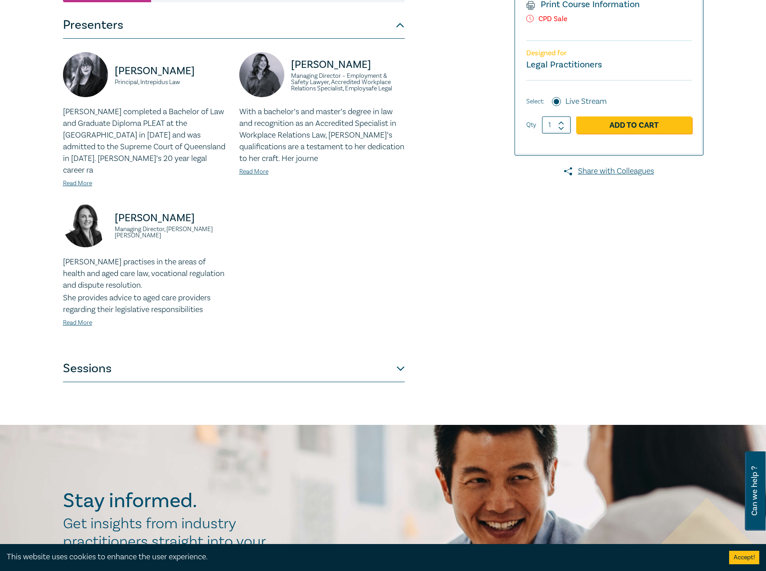
scroll to position [315, 0]
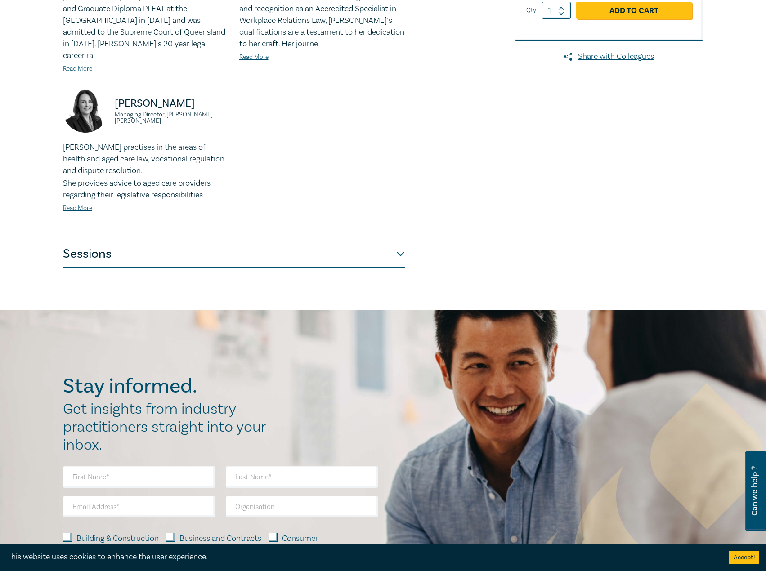
click at [258, 245] on button "Sessions" at bounding box center [234, 254] width 342 height 27
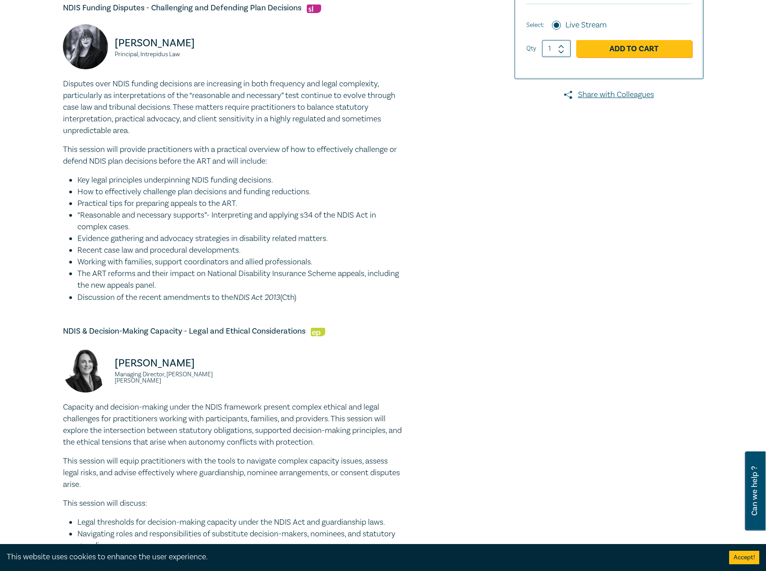
scroll to position [225, 0]
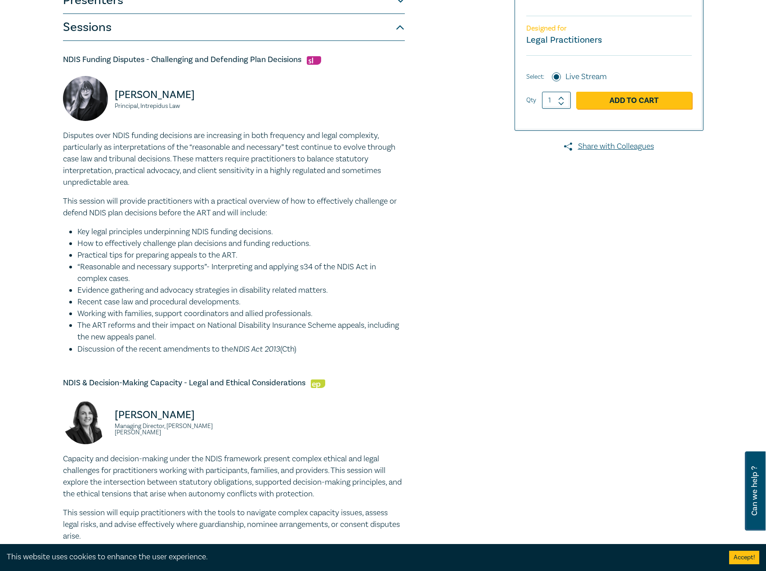
click at [62, 136] on div "NDIS Intensive I25052 CPD Intensive (3 Point) CPD Points 3 Point s Delivery Mod…" at bounding box center [275, 421] width 434 height 1090
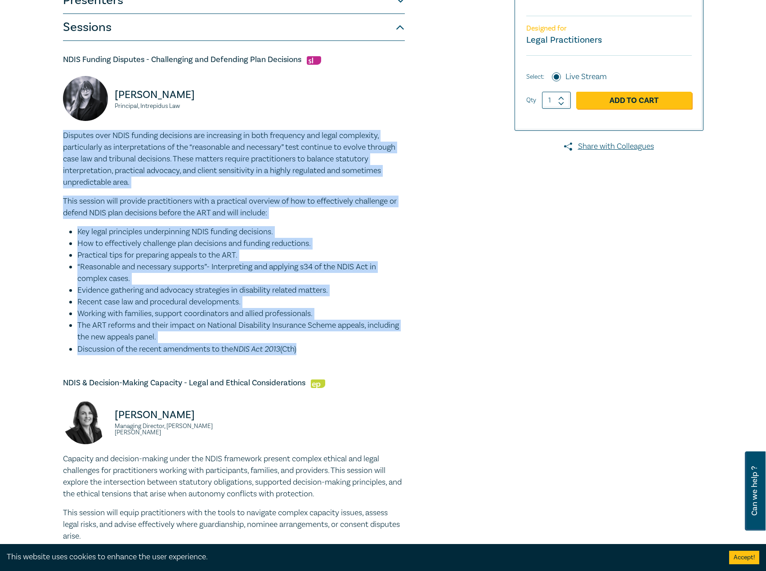
drag, startPoint x: 64, startPoint y: 135, endPoint x: 333, endPoint y: 339, distance: 337.8
click at [364, 349] on div "Disputes over NDIS funding decisions are increasing in both frequency and legal…" at bounding box center [234, 242] width 342 height 225
copy div "Disputes over NDIS funding decisions are increasing in both frequency and legal…"
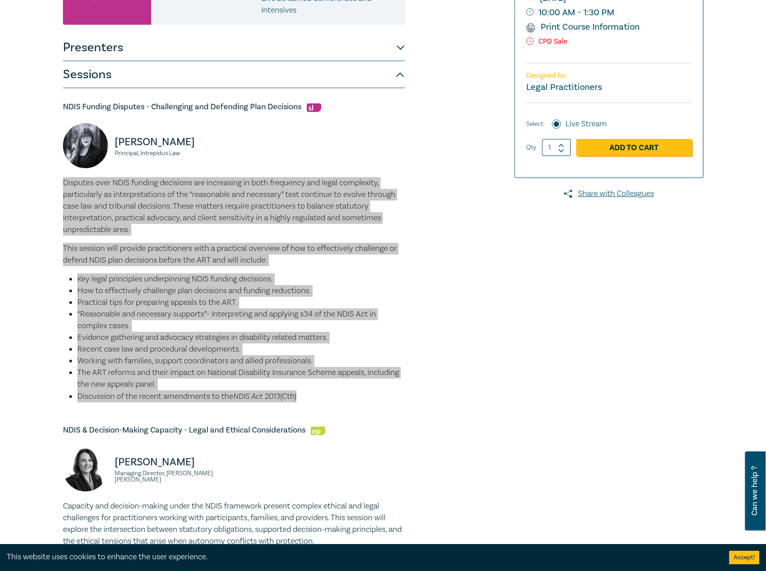
scroll to position [45, 0]
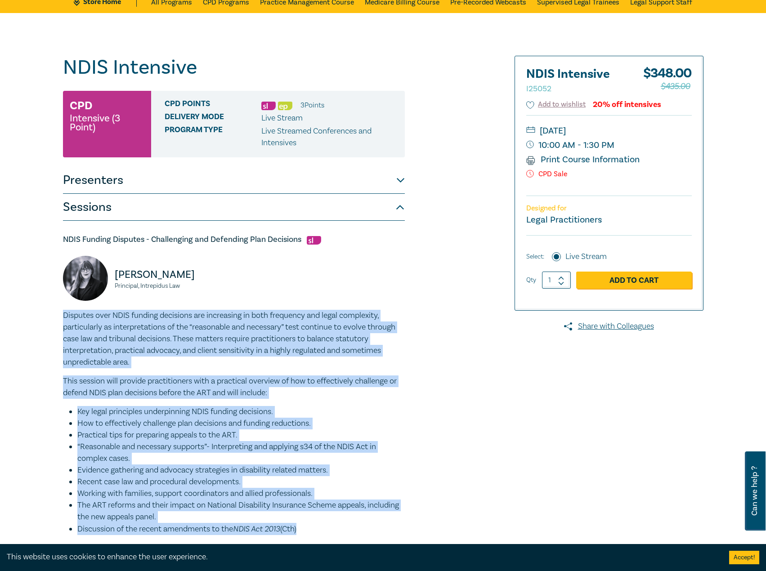
click at [233, 181] on button "Presenters" at bounding box center [234, 180] width 342 height 27
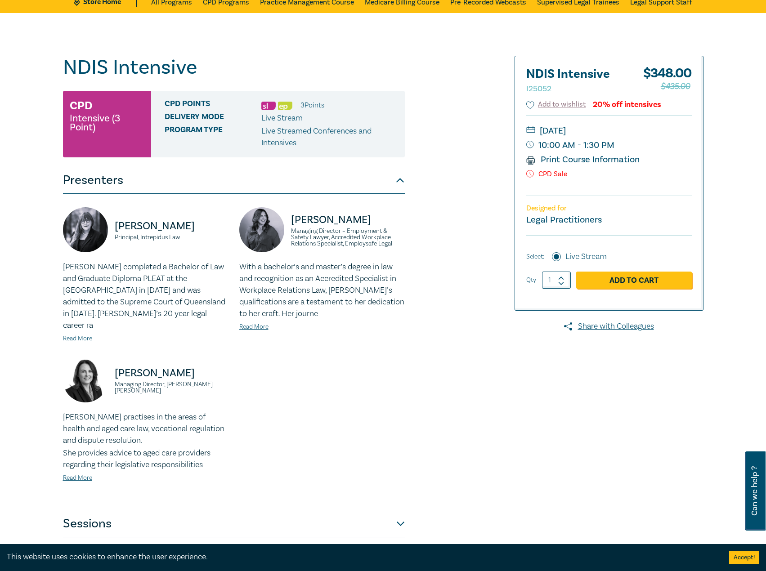
click at [85, 334] on link "Read More" at bounding box center [77, 338] width 29 height 8
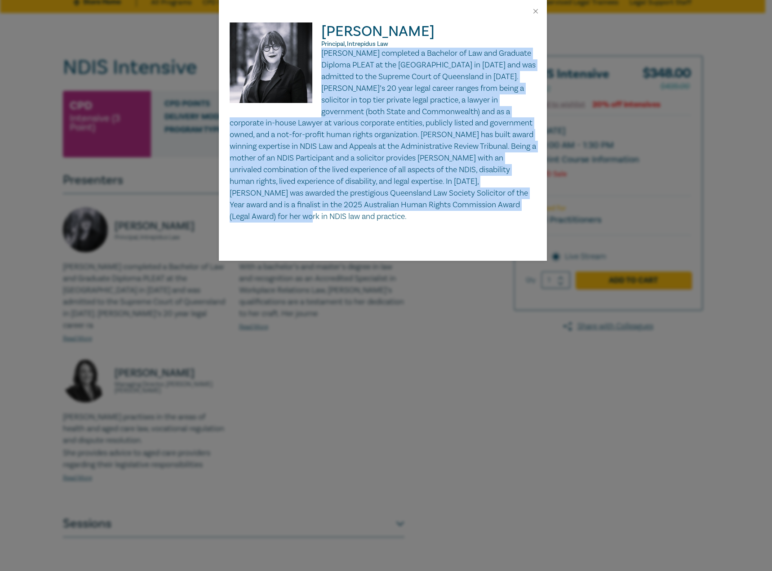
drag, startPoint x: 321, startPoint y: 53, endPoint x: 351, endPoint y: 227, distance: 176.9
click at [351, 227] on div "Belinda Kochanowska Principal, Intrepidus Law" at bounding box center [383, 141] width 328 height 238
copy p "Belinda completed a Bachelor of Law and Graduate Diploma PLEAT at the Universit…"
click at [535, 10] on button "Close" at bounding box center [536, 11] width 8 height 8
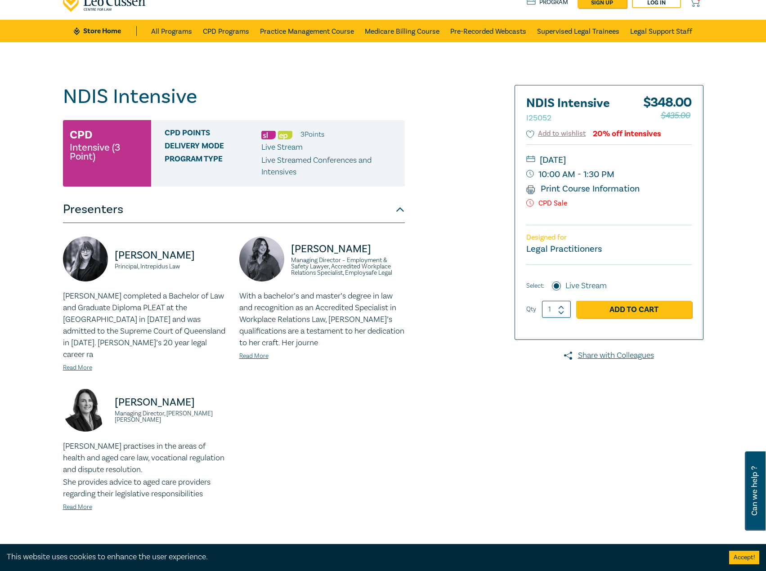
scroll to position [0, 0]
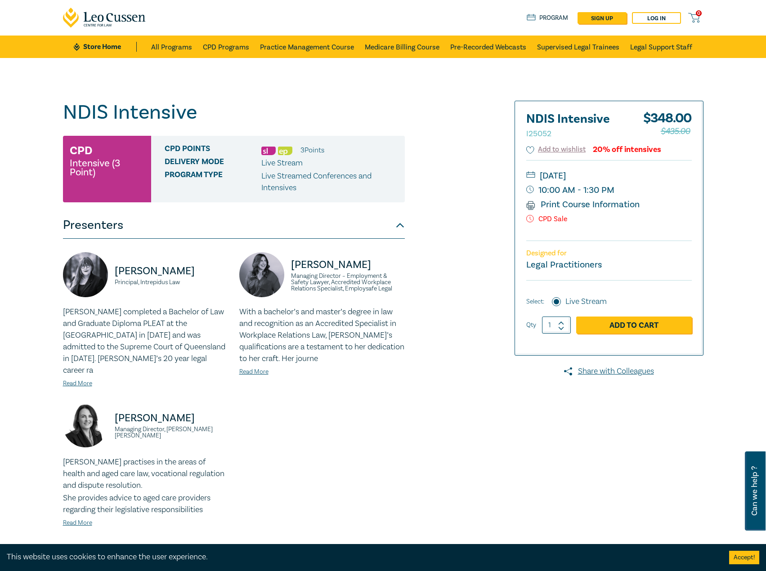
drag, startPoint x: 103, startPoint y: 48, endPoint x: 107, endPoint y: 45, distance: 5.5
click at [103, 48] on link "Store Home" at bounding box center [105, 47] width 62 height 10
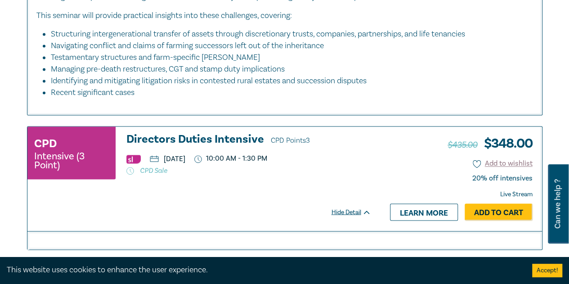
scroll to position [495, 0]
